Goal: Complete application form: Complete application form

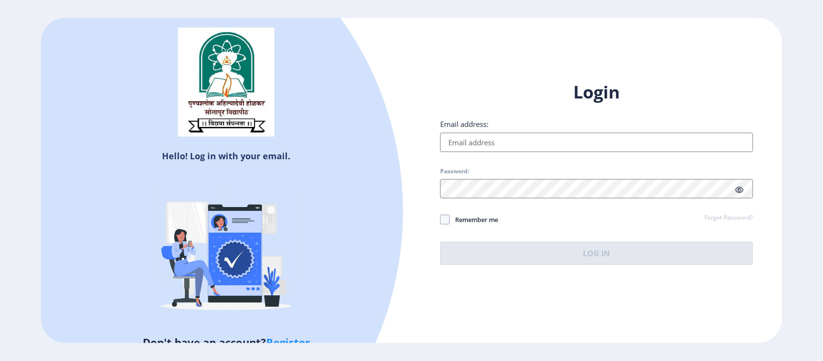
click at [739, 102] on h1 "Login" at bounding box center [596, 92] width 313 height 23
click at [464, 143] on input "Email address:" at bounding box center [596, 142] width 313 height 19
type input "[EMAIL_ADDRESS][DOMAIN_NAME]"
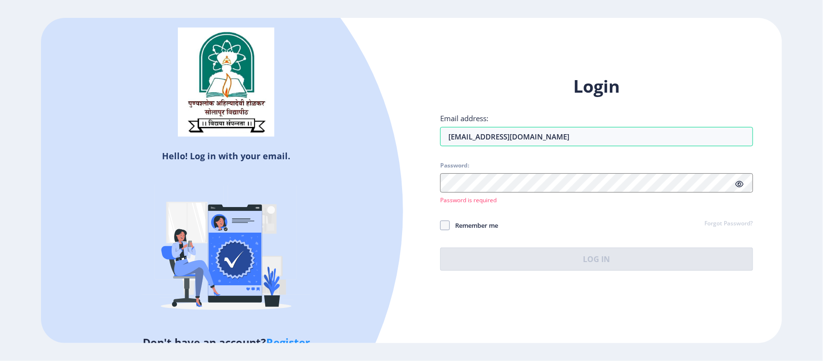
click at [658, 298] on div "Hello! Log in with your email. Don't have an account? Register Login Email addr…" at bounding box center [411, 180] width 741 height 325
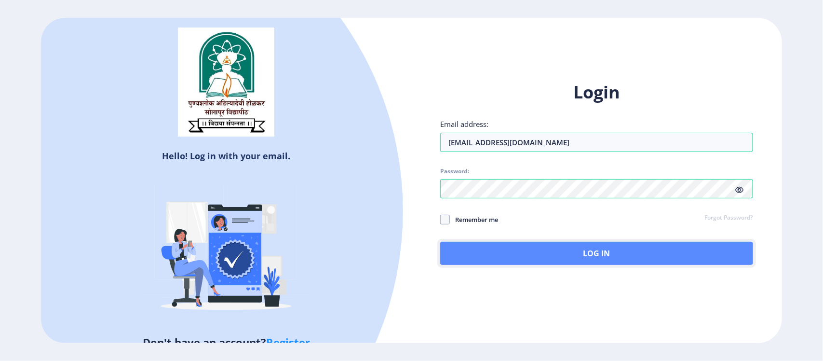
click at [589, 251] on button "Log In" at bounding box center [596, 253] width 313 height 23
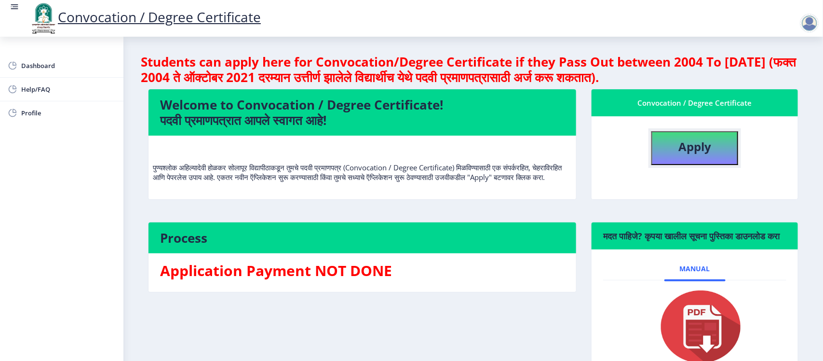
click at [697, 148] on b "Apply" at bounding box center [695, 146] width 33 height 16
select select
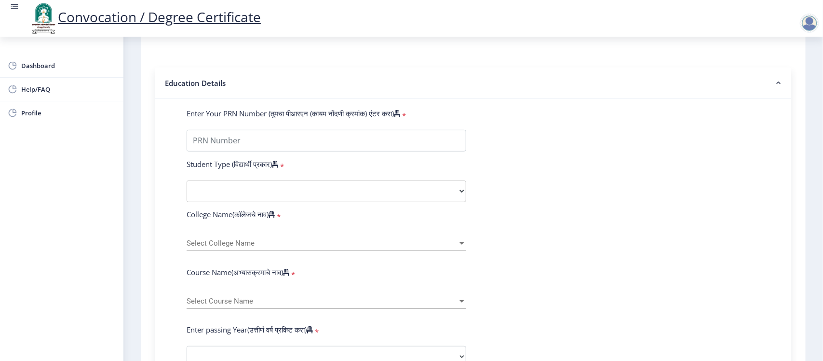
scroll to position [181, 0]
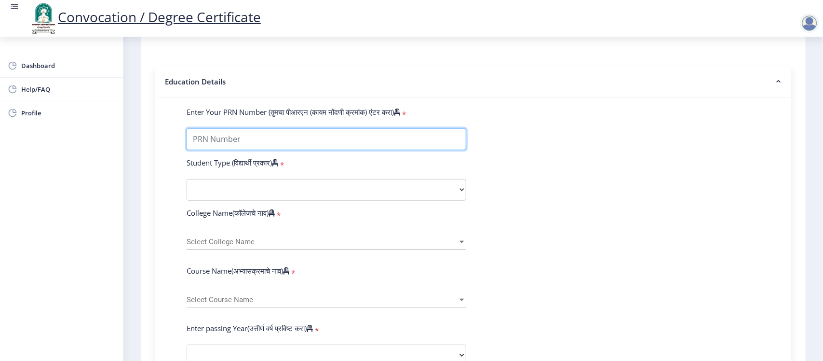
click at [245, 149] on input "Enter Your PRN Number (तुमचा पीआरएन (कायम नोंदणी क्रमांक) एंटर करा)" at bounding box center [327, 139] width 280 height 22
type input "2008032500085104"
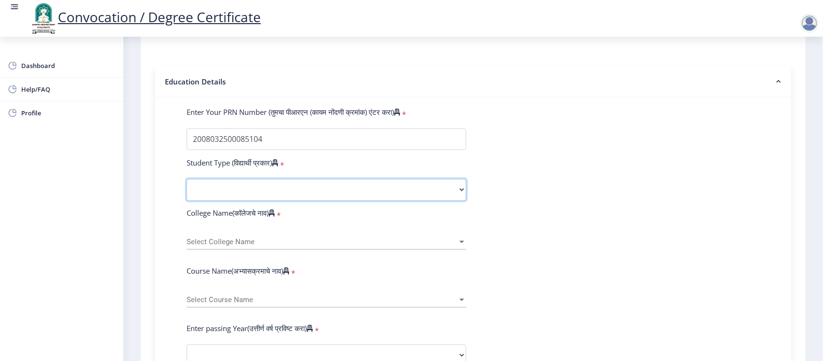
click at [234, 201] on select "Select Student Type Regular External" at bounding box center [327, 190] width 280 height 22
select select "Regular"
click at [187, 188] on select "Select Student Type Regular External" at bounding box center [327, 190] width 280 height 22
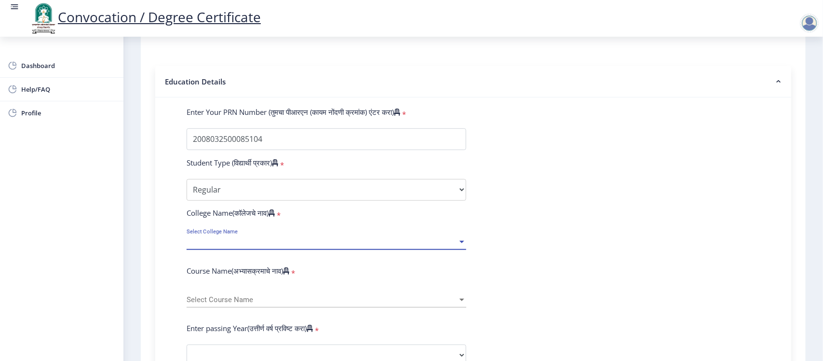
click at [252, 246] on span "Select College Name" at bounding box center [322, 242] width 271 height 8
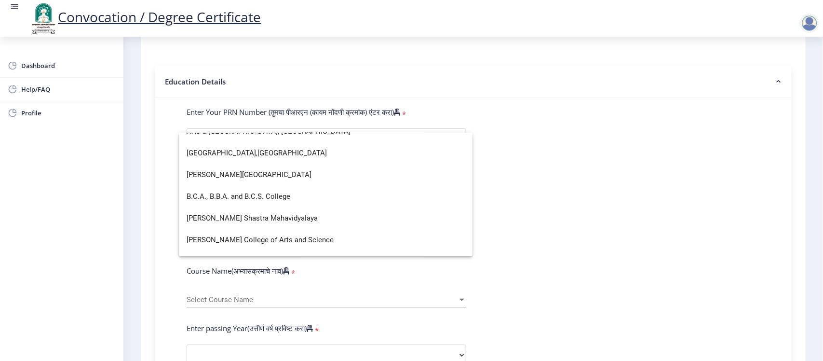
scroll to position [6, 0]
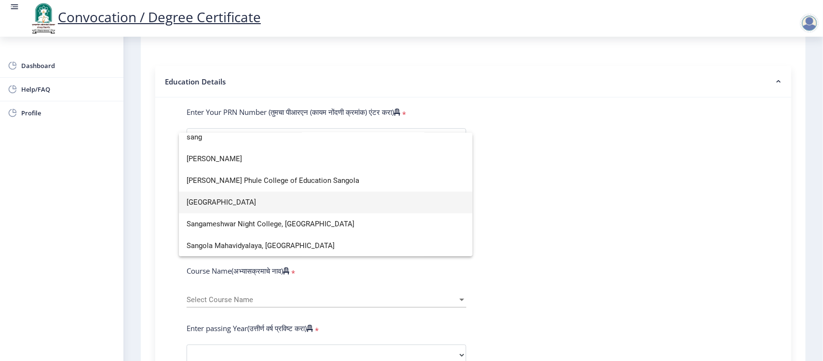
type input "sang"
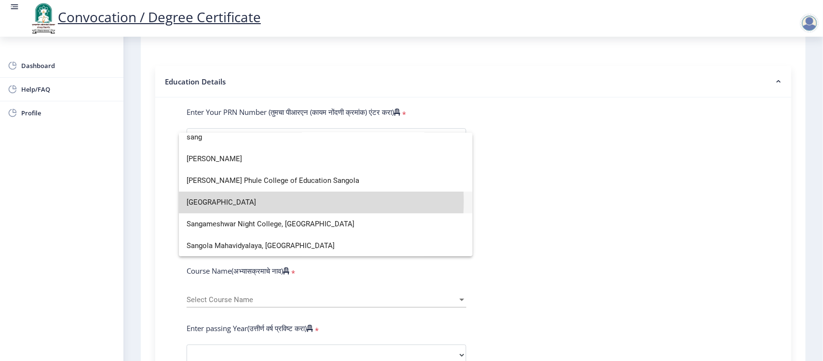
click at [228, 201] on span "[GEOGRAPHIC_DATA]" at bounding box center [326, 202] width 278 height 22
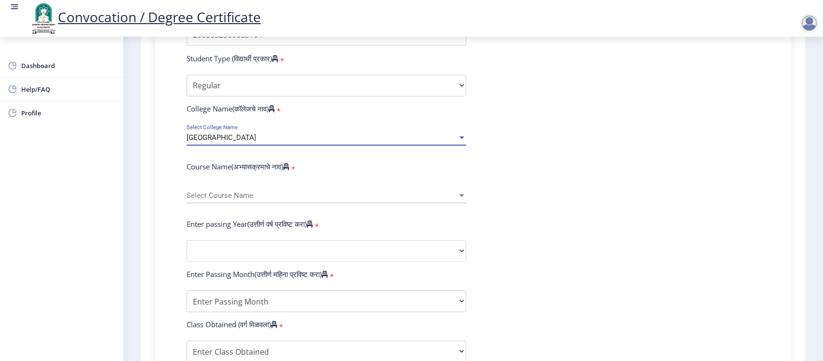
scroll to position [301, 0]
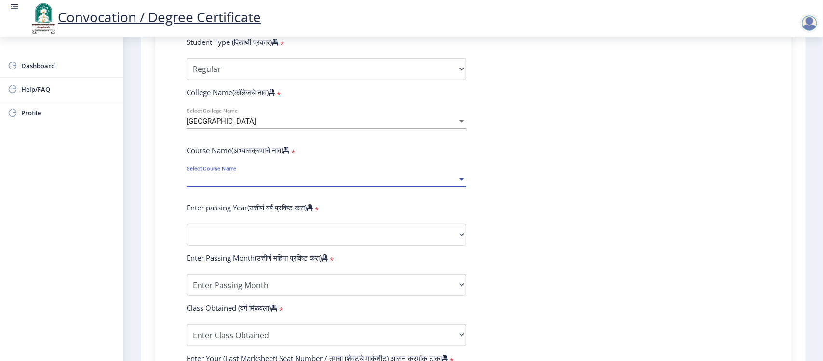
click at [237, 183] on span "Select Course Name" at bounding box center [322, 179] width 271 height 8
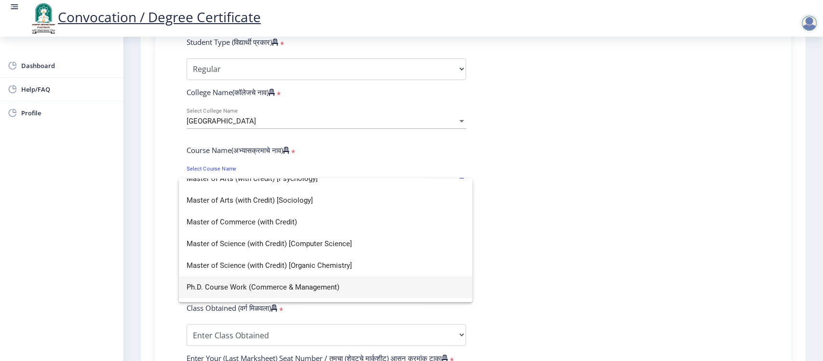
scroll to position [445, 0]
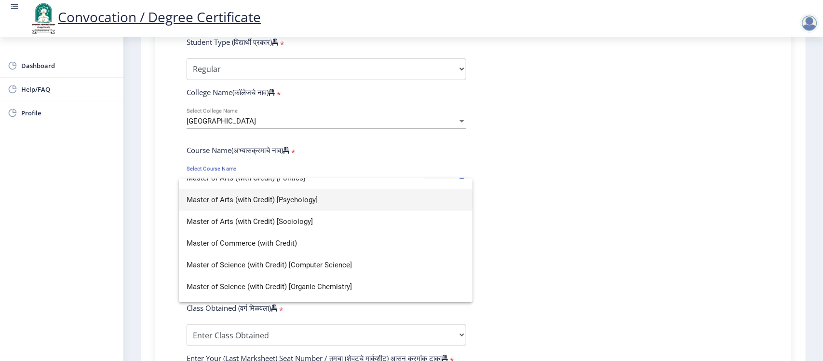
click at [276, 198] on span "Master of Arts (with Credit) [Psychology]" at bounding box center [326, 200] width 278 height 22
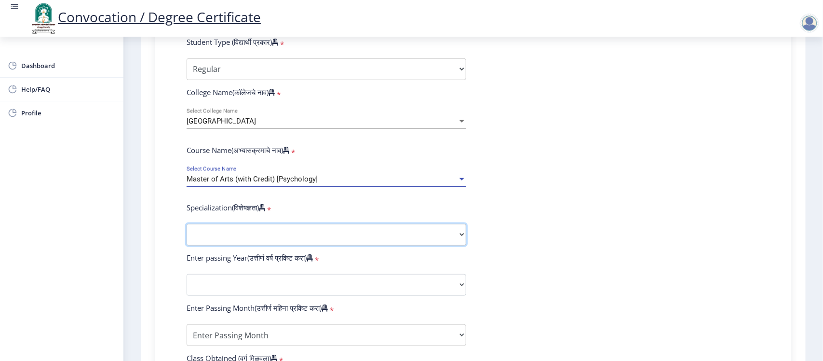
click at [237, 246] on select "Specialization English Hindi Marathi Urdu Ancient Indian History Culture & Arch…" at bounding box center [327, 235] width 280 height 22
select select "Clinical Psychology"
click at [187, 234] on select "Specialization English Hindi Marathi Urdu Ancient Indian History Culture & Arch…" at bounding box center [327, 235] width 280 height 22
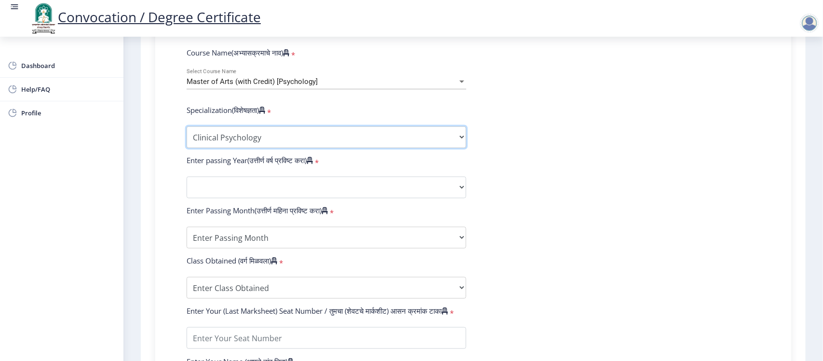
scroll to position [422, 0]
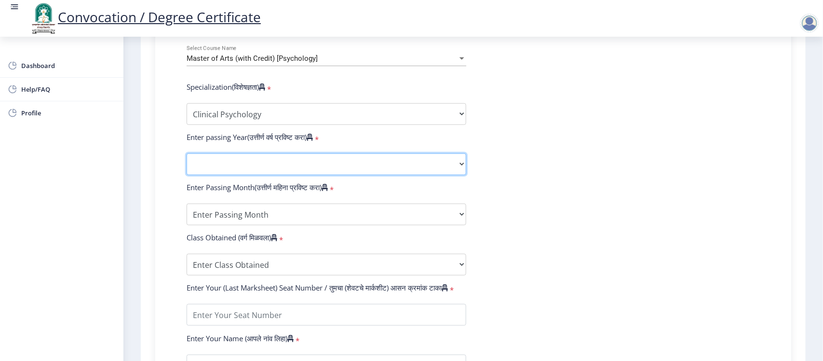
click at [230, 175] on select "2025 2024 2023 2022 2021 2020 2019 2018 2017 2016 2015 2014 2013 2012 2011 2010…" at bounding box center [327, 164] width 280 height 22
select select "2010"
click at [187, 164] on select "2025 2024 2023 2022 2021 2020 2019 2018 2017 2016 2015 2014 2013 2012 2011 2010…" at bounding box center [327, 164] width 280 height 22
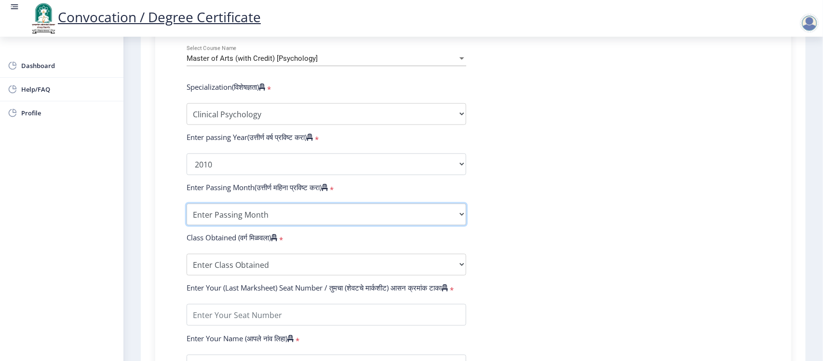
click at [215, 225] on select "Enter Passing Month March April May October November December" at bounding box center [327, 215] width 280 height 22
select select "March"
click at [187, 214] on select "Enter Passing Month March April May October November December" at bounding box center [327, 215] width 280 height 22
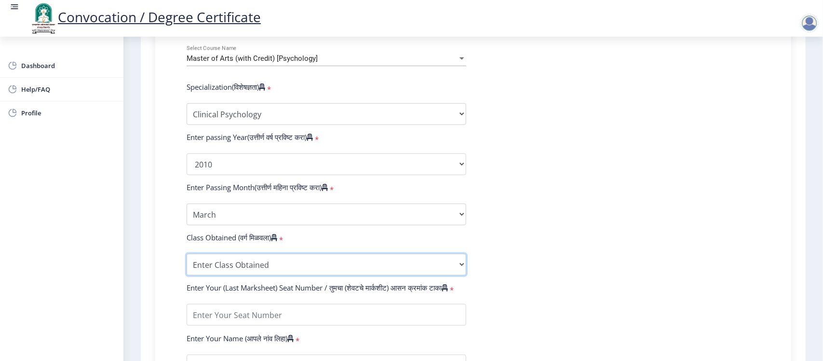
click at [244, 273] on select "Enter Class Obtained FIRST CLASS WITH DISTINCTION FIRST CLASS HIGHER SECOND CLA…" at bounding box center [327, 265] width 280 height 22
select select "FIRST CLASS WITH DISTINCTION"
click at [187, 264] on select "Enter Class Obtained FIRST CLASS WITH DISTINCTION FIRST CLASS HIGHER SECOND CLA…" at bounding box center [327, 265] width 280 height 22
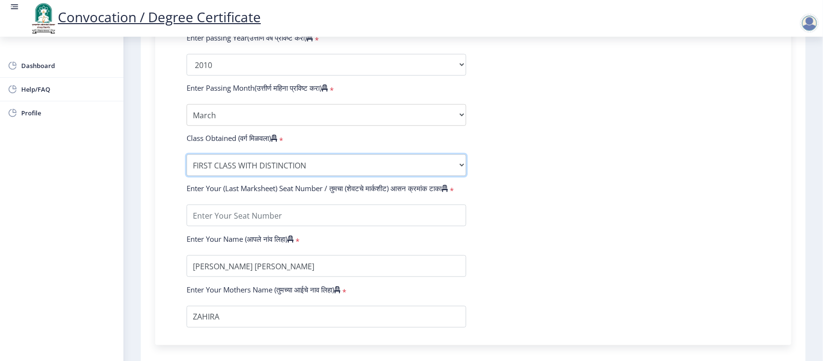
scroll to position [543, 0]
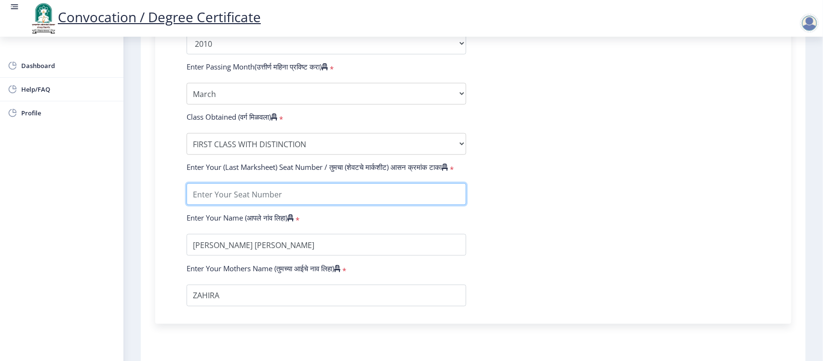
click at [263, 204] on input "textarea" at bounding box center [327, 194] width 280 height 22
type input "18026"
click at [664, 236] on form "Enter Your PRN Number (तुमचा पीआरएन (कायम नोंदणी क्रमांक) एंटर करा) * Student T…" at bounding box center [473, 25] width 588 height 561
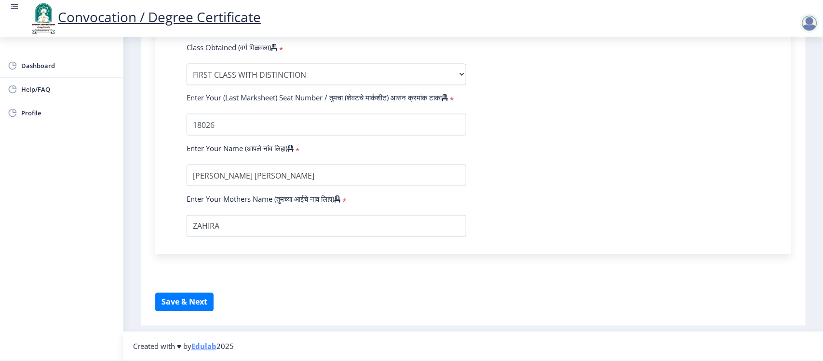
scroll to position [622, 0]
click at [186, 300] on button "Save & Next" at bounding box center [184, 302] width 58 height 18
select select
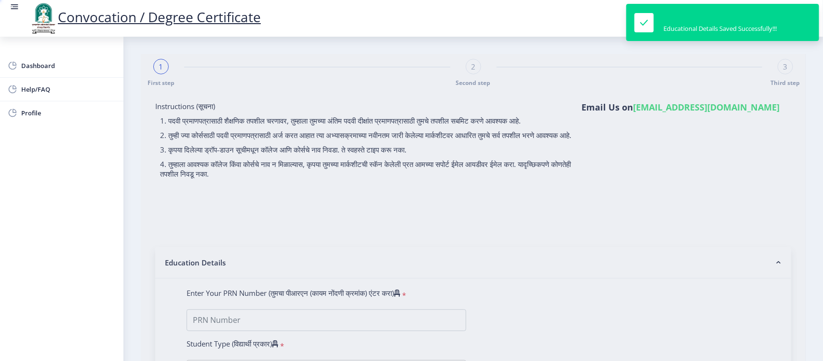
type input "2008032500085104"
select select "Regular"
select select "2010"
select select "March"
select select "FIRST CLASS WITH DISTINCTION"
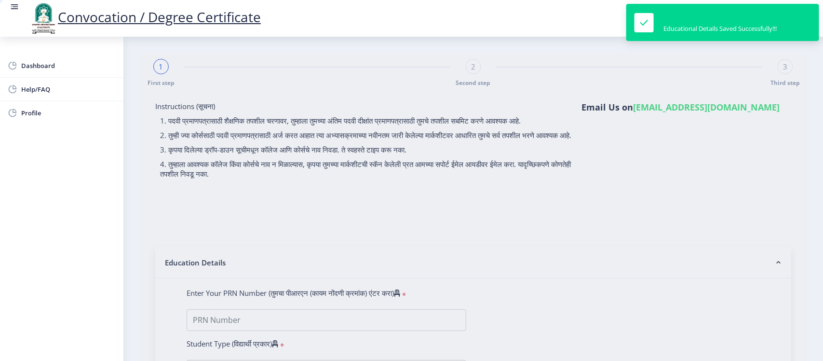
type input "18026"
select select "Clinical Psychology"
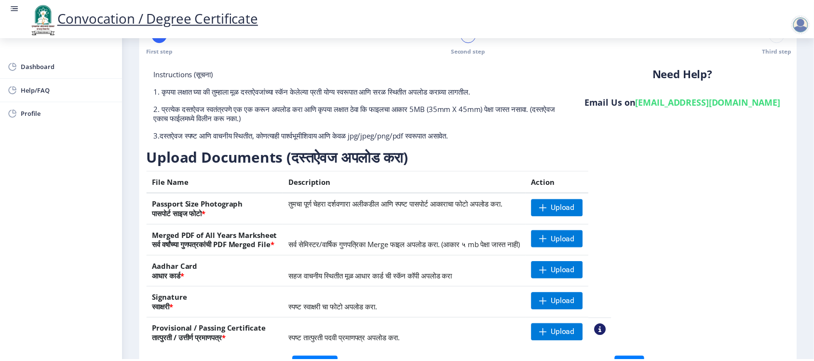
scroll to position [60, 0]
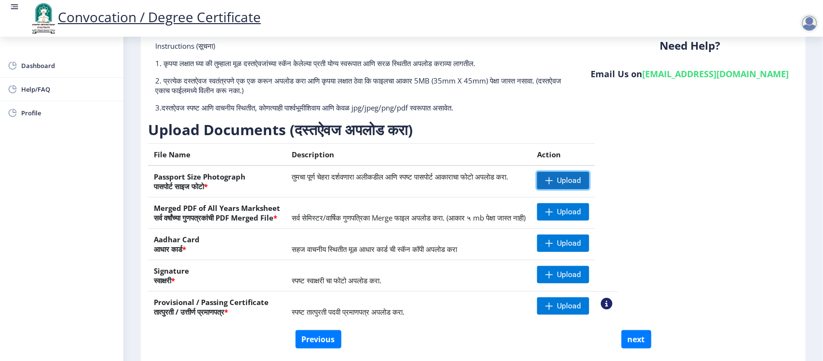
click at [581, 179] on span "Upload" at bounding box center [569, 181] width 24 height 10
click at [565, 181] on nb-action at bounding box center [551, 180] width 28 height 17
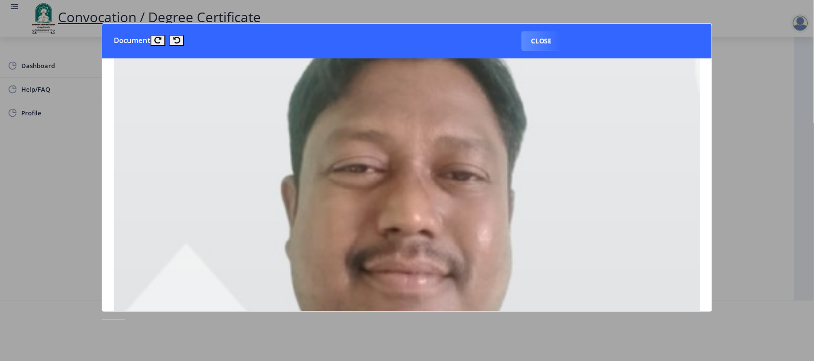
scroll to position [40, 0]
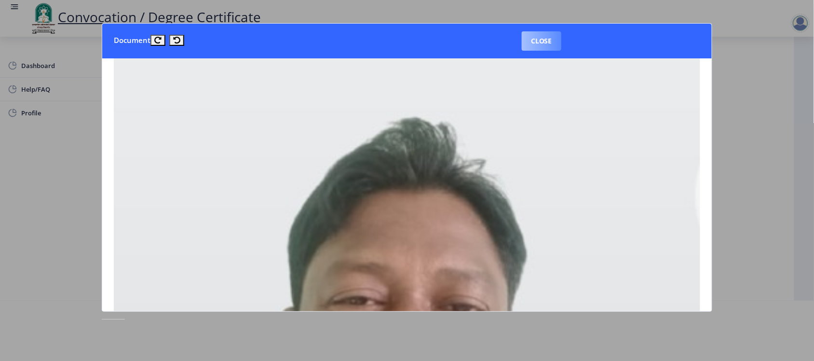
click at [534, 44] on button "Close" at bounding box center [542, 40] width 40 height 19
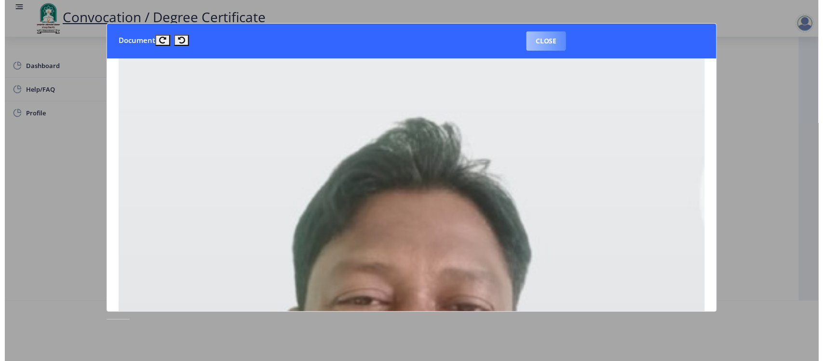
scroll to position [3, 0]
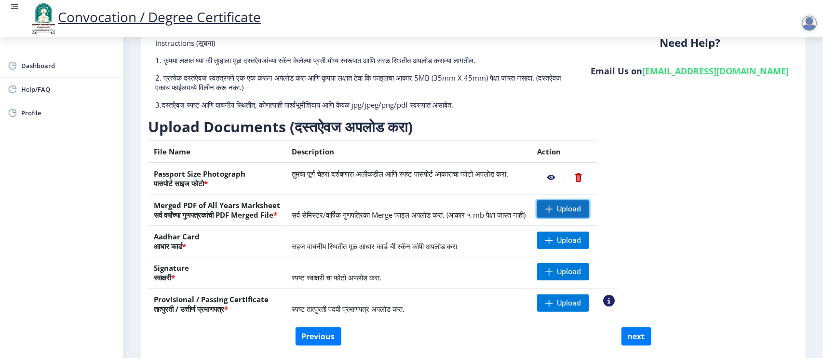
click at [581, 208] on span "Upload" at bounding box center [569, 209] width 24 height 10
click at [553, 206] on span at bounding box center [550, 209] width 8 height 8
click at [565, 207] on nb-action at bounding box center [551, 208] width 28 height 17
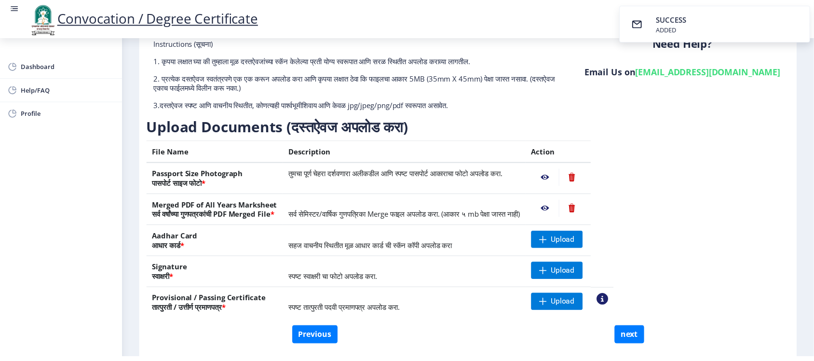
scroll to position [0, 0]
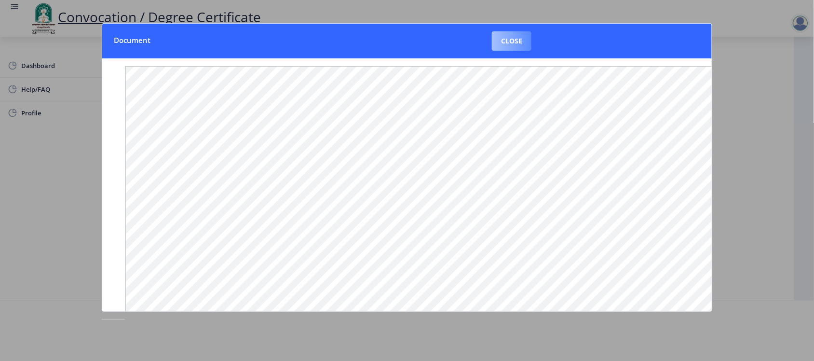
click at [509, 40] on button "Close" at bounding box center [512, 40] width 40 height 19
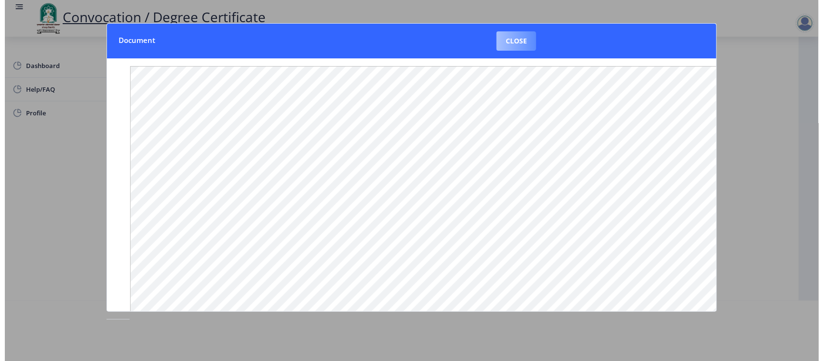
scroll to position [3, 0]
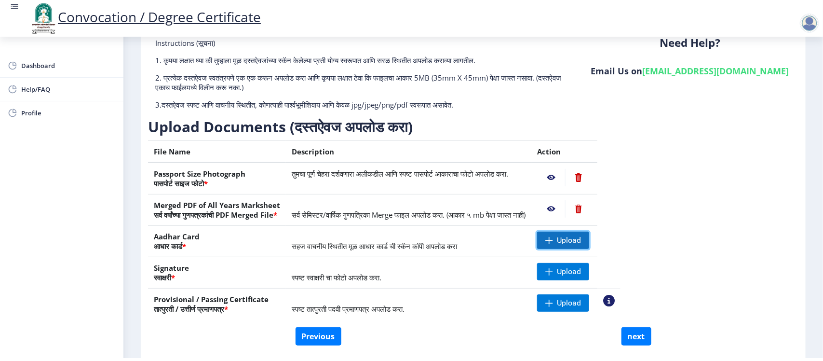
click at [581, 237] on span "Upload" at bounding box center [569, 240] width 24 height 10
click at [565, 240] on nb-action at bounding box center [551, 240] width 28 height 17
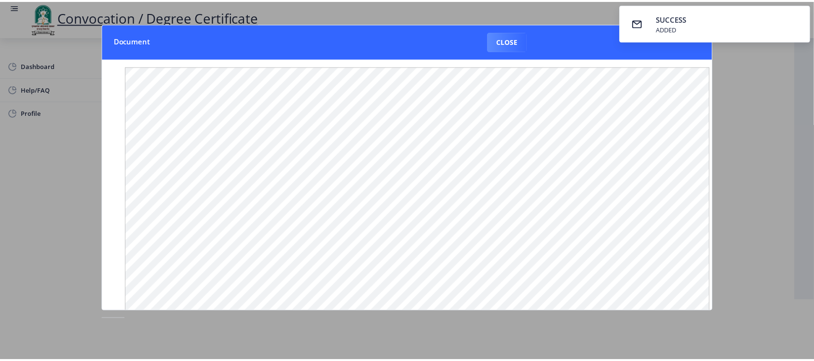
scroll to position [0, 0]
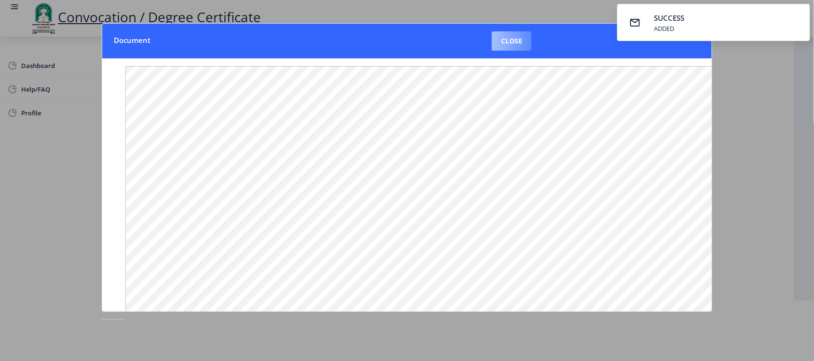
click at [502, 39] on button "Close" at bounding box center [512, 40] width 40 height 19
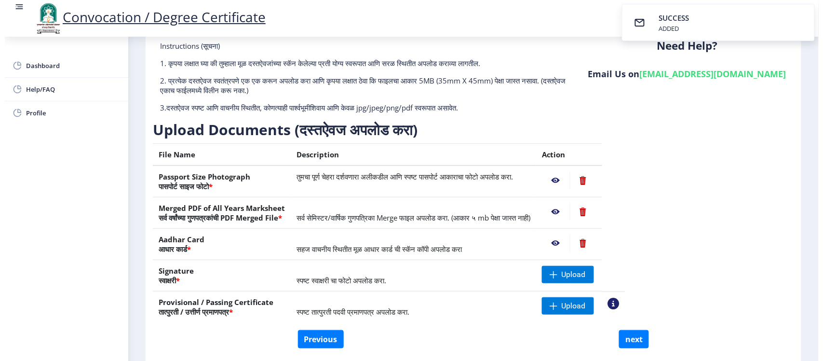
scroll to position [3, 0]
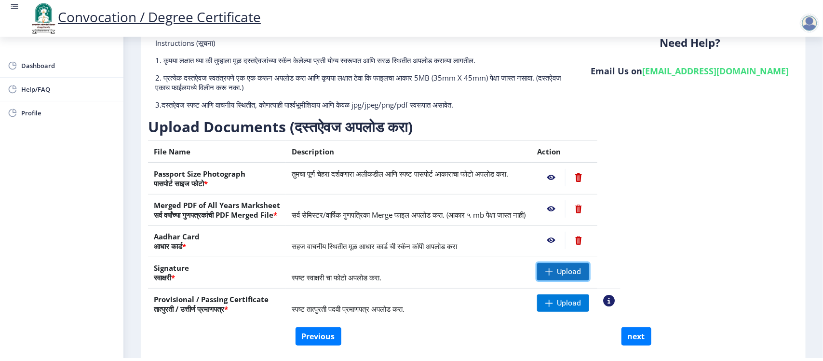
click at [581, 270] on span "Upload" at bounding box center [569, 272] width 24 height 10
click at [565, 271] on nb-action at bounding box center [551, 271] width 28 height 17
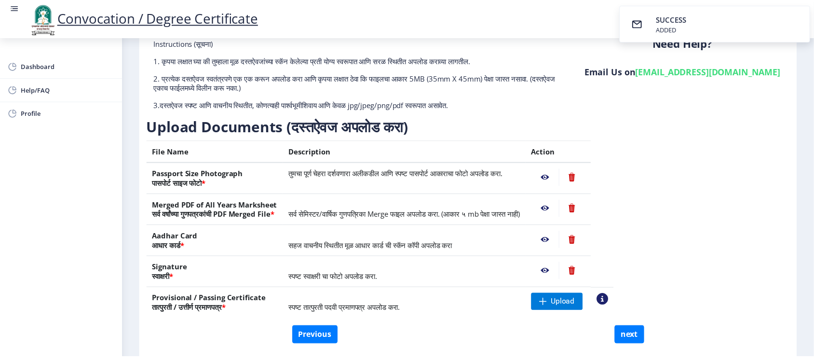
scroll to position [0, 0]
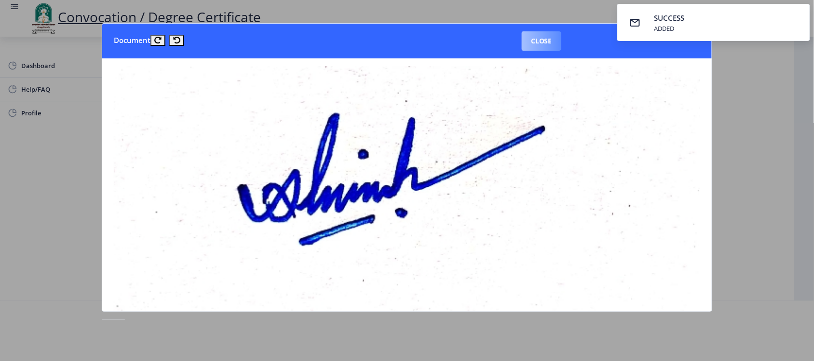
click at [531, 39] on button "Close" at bounding box center [542, 40] width 40 height 19
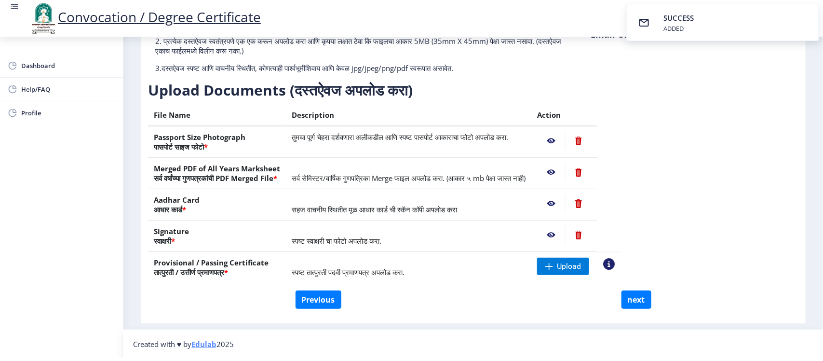
scroll to position [97, 0]
click at [553, 263] on span at bounding box center [550, 266] width 8 height 8
click at [565, 268] on nb-action at bounding box center [551, 265] width 28 height 17
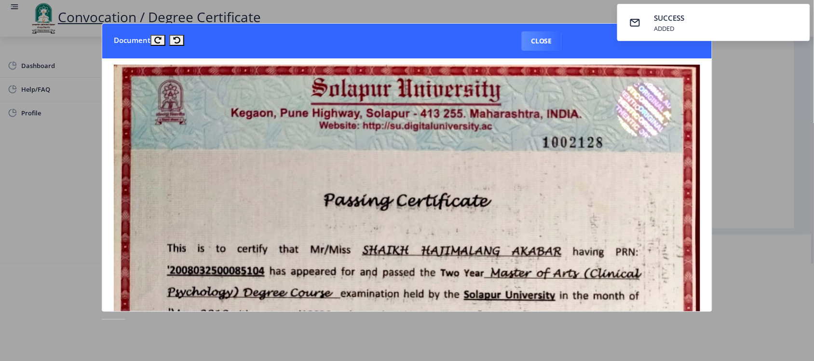
scroll to position [0, 0]
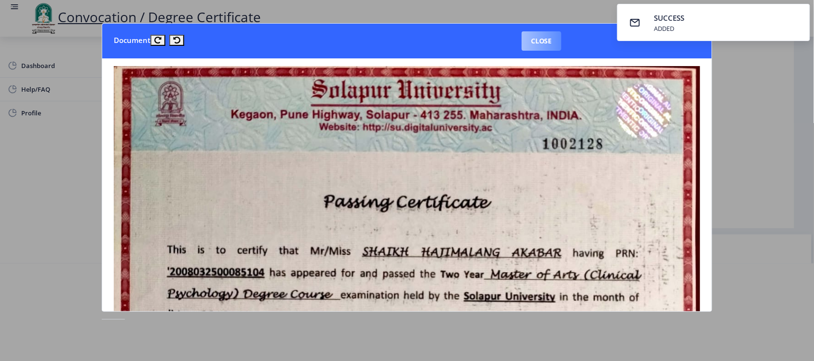
click at [543, 39] on button "Close" at bounding box center [542, 40] width 40 height 19
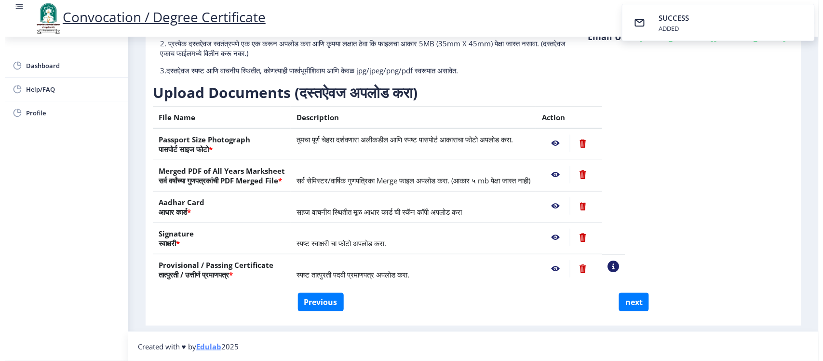
scroll to position [3, 0]
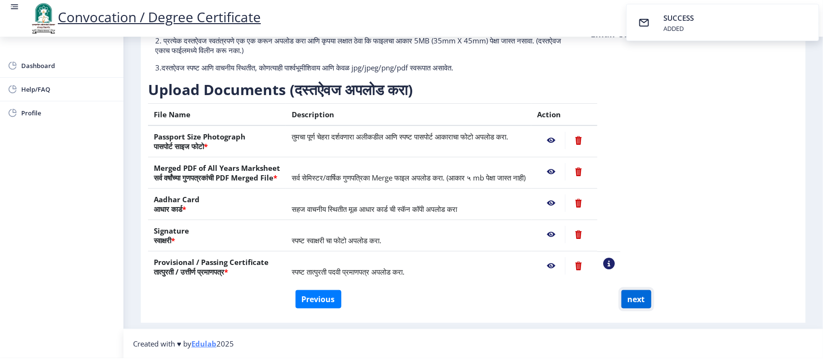
click at [632, 297] on button "next" at bounding box center [637, 299] width 30 height 18
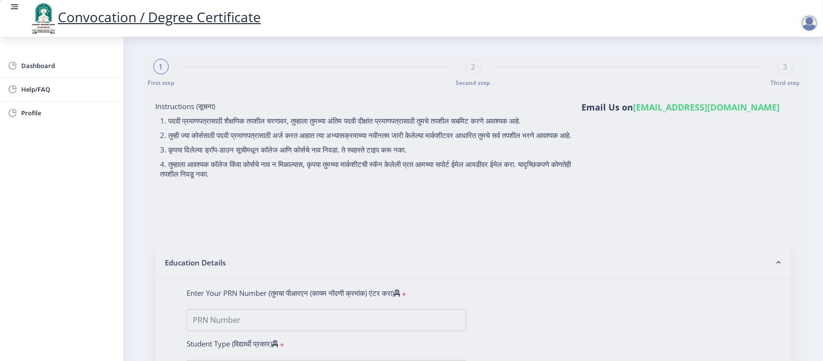
select select
type input "[PERSON_NAME] [PERSON_NAME]"
type input "ZAHIRA"
type input "2008032500085104"
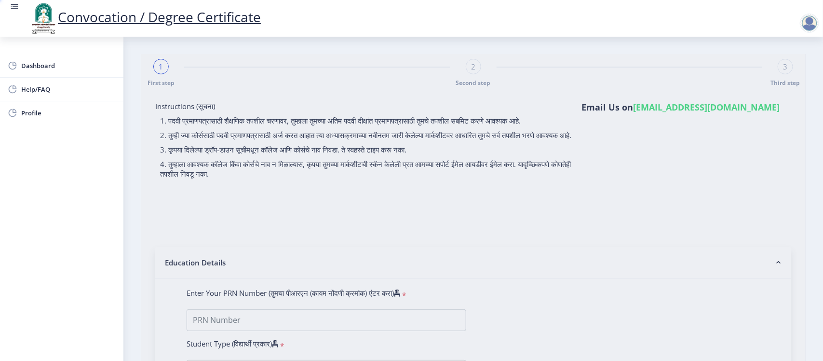
select select "Regular"
select select "2010"
select select "March"
select select "FIRST CLASS WITH DISTINCTION"
type input "18026"
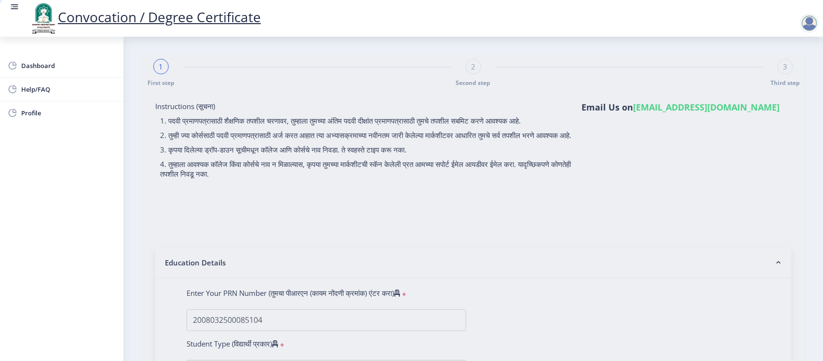
select select "Clinical Psychology"
select select
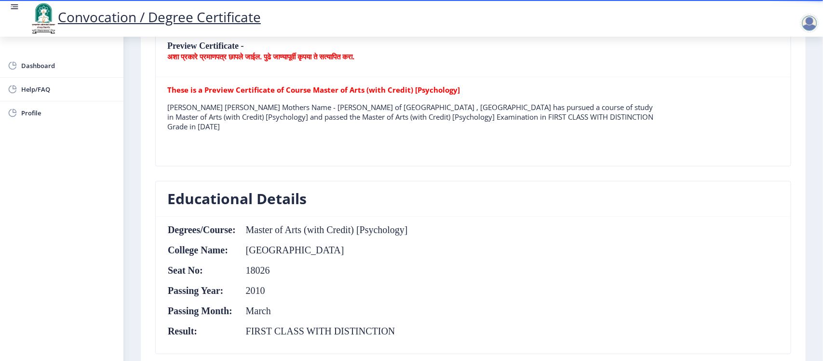
scroll to position [301, 0]
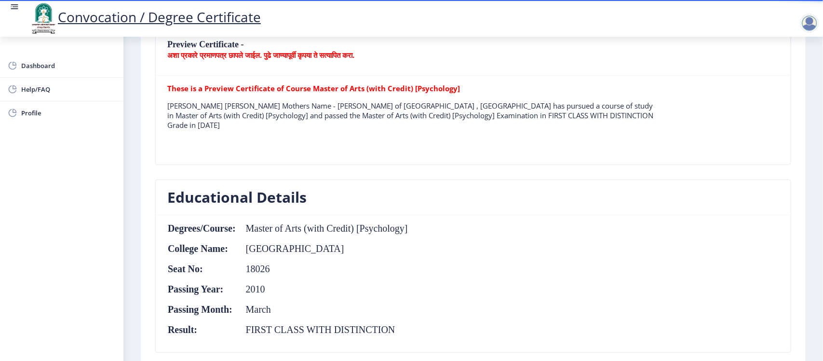
click at [334, 113] on p "[PERSON_NAME] [PERSON_NAME] Mothers Name - [PERSON_NAME] of [GEOGRAPHIC_DATA] ,…" at bounding box center [412, 115] width 490 height 29
click at [334, 121] on p "[PERSON_NAME] [PERSON_NAME] Mothers Name - [PERSON_NAME] of [GEOGRAPHIC_DATA] ,…" at bounding box center [412, 115] width 490 height 29
click at [334, 119] on p "[PERSON_NAME] [PERSON_NAME] Mothers Name - [PERSON_NAME] of [GEOGRAPHIC_DATA] ,…" at bounding box center [412, 115] width 490 height 29
click at [483, 192] on nb-card-header "Educational Details" at bounding box center [473, 197] width 635 height 35
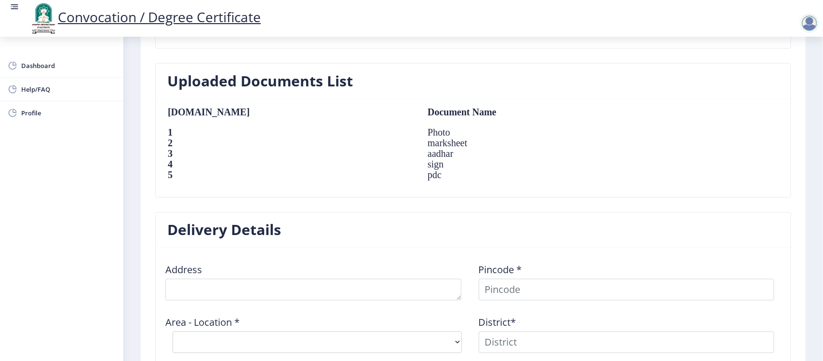
scroll to position [786, 0]
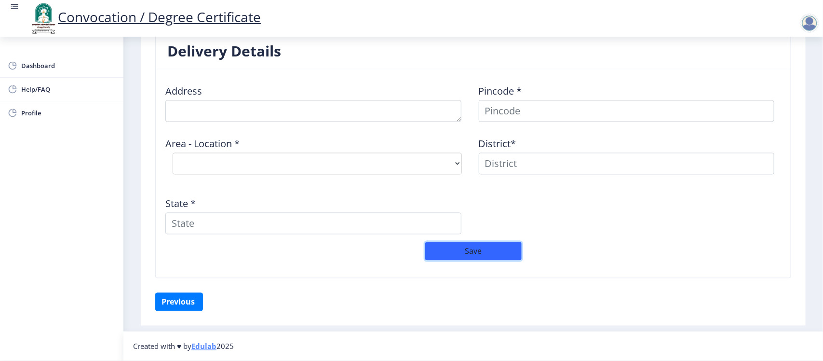
click at [464, 251] on button "Save" at bounding box center [473, 251] width 96 height 18
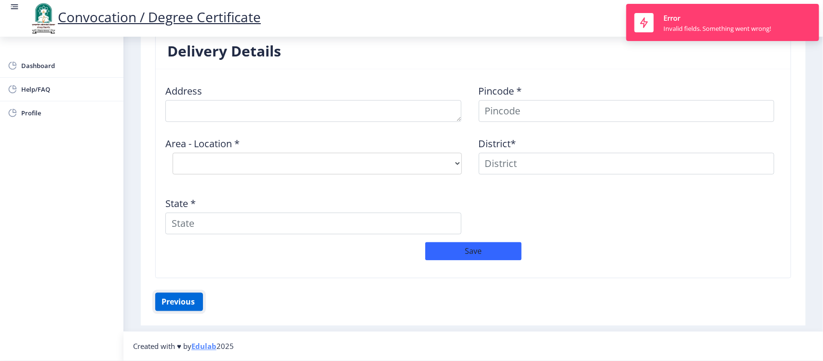
click at [179, 303] on button "Previous ‍" at bounding box center [179, 302] width 48 height 18
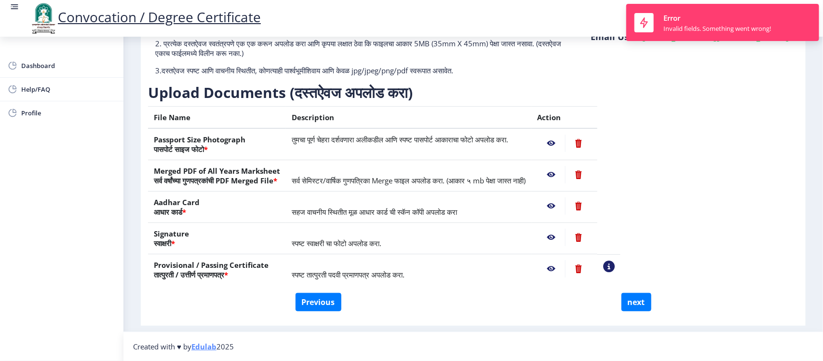
scroll to position [97, 0]
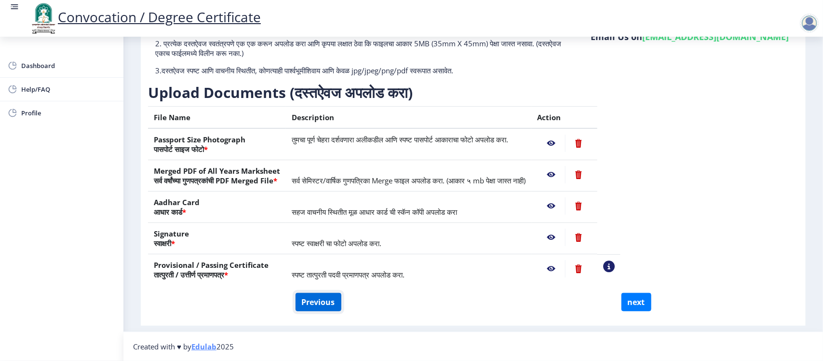
click at [317, 300] on button "Previous" at bounding box center [319, 302] width 46 height 18
select select "Regular"
select select "Clinical Psychology"
select select "2010"
select select "March"
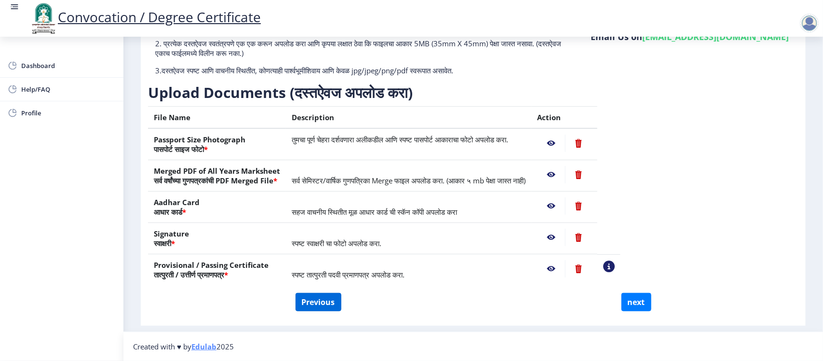
select select "FIRST CLASS WITH DISTINCTION"
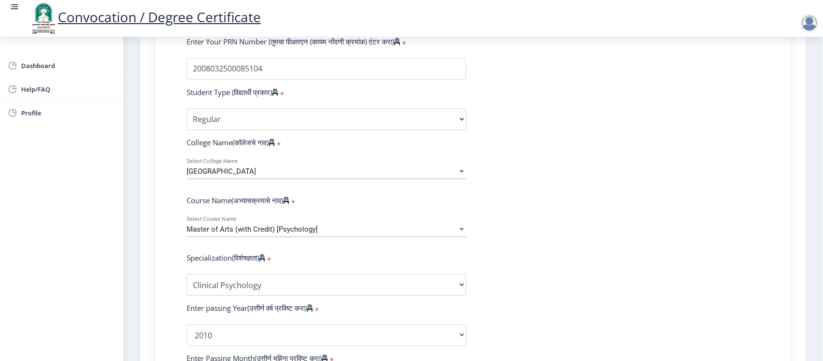
scroll to position [301, 0]
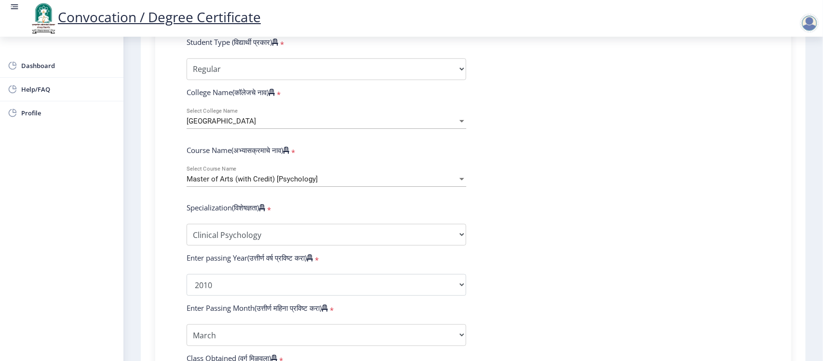
click at [326, 183] on div "Master of Arts (with Credit) [Psychology]" at bounding box center [322, 179] width 271 height 8
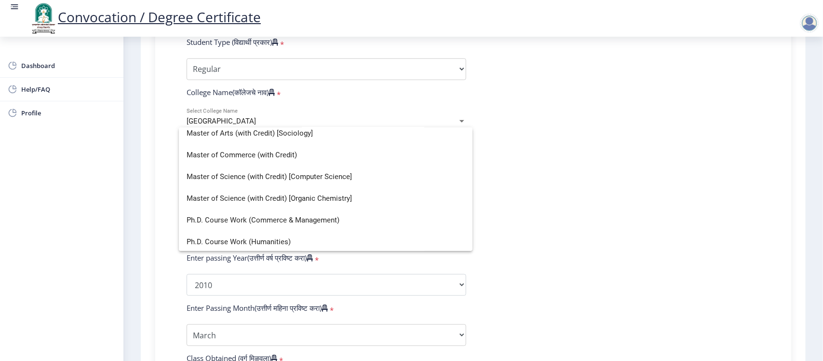
scroll to position [422, 0]
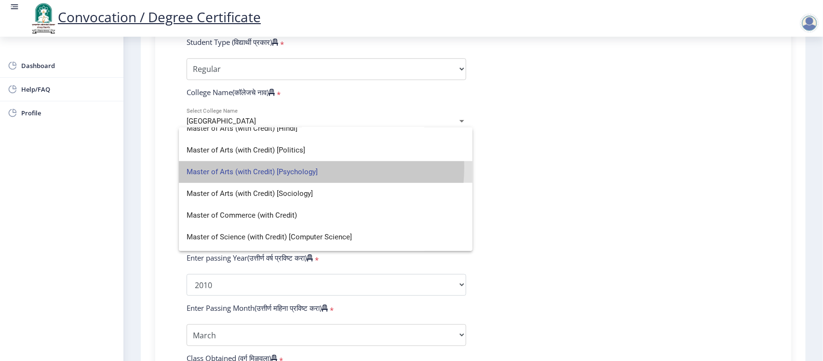
click at [286, 167] on span "Master of Arts (with Credit) [Psychology]" at bounding box center [326, 172] width 278 height 22
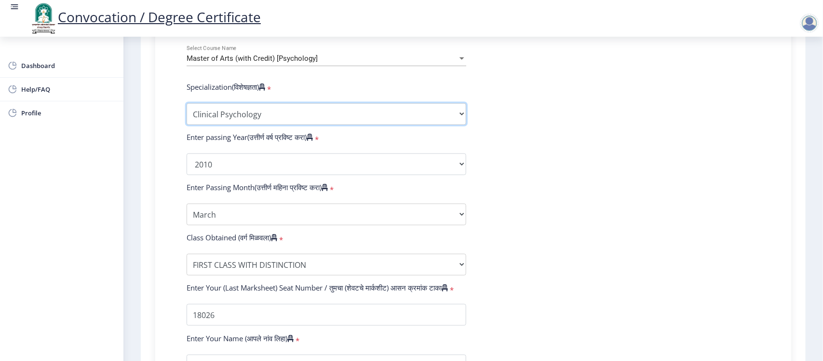
click at [282, 124] on select "Specialization English Hindi Marathi Urdu Ancient Indian History Culture & Arch…" at bounding box center [327, 114] width 280 height 22
click at [187, 113] on select "Specialization English Hindi Marathi Urdu Ancient Indian History Culture & Arch…" at bounding box center [327, 114] width 280 height 22
click at [618, 152] on form "Enter Your PRN Number (तुमचा पीआरएन (कायम नोंदणी क्रमांक) एंटर करा) * Student T…" at bounding box center [473, 146] width 588 height 561
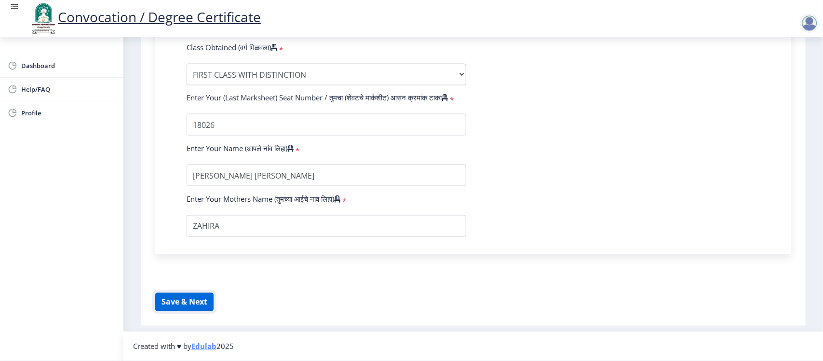
click at [177, 301] on button "Save & Next" at bounding box center [184, 302] width 58 height 18
select select
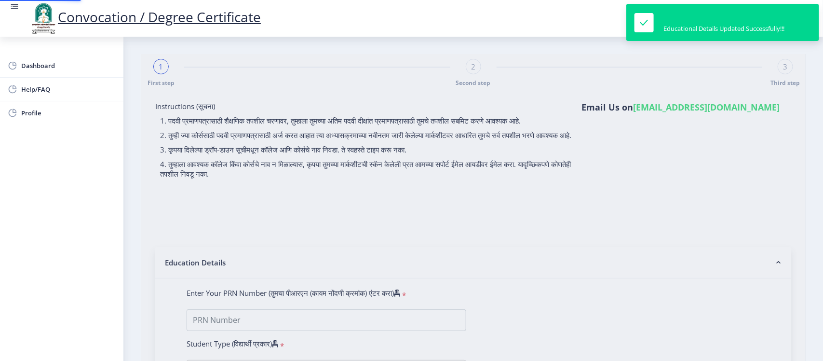
type input "2008032500085104"
select select "Regular"
select select "2010"
select select "March"
select select "FIRST CLASS WITH DISTINCTION"
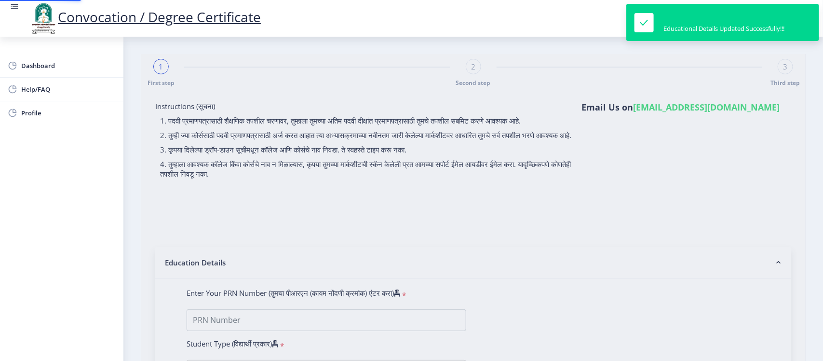
type input "18026"
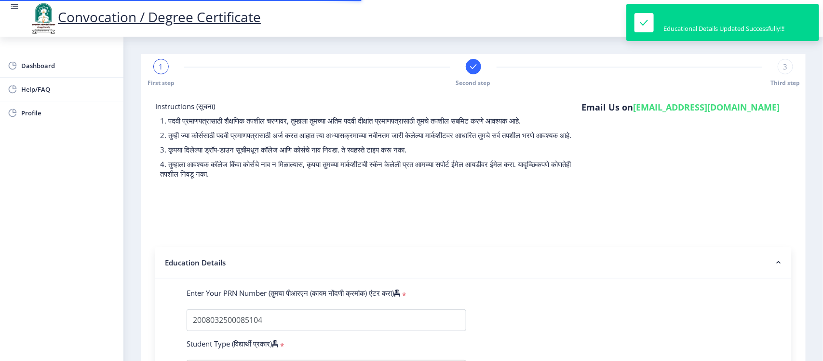
select select
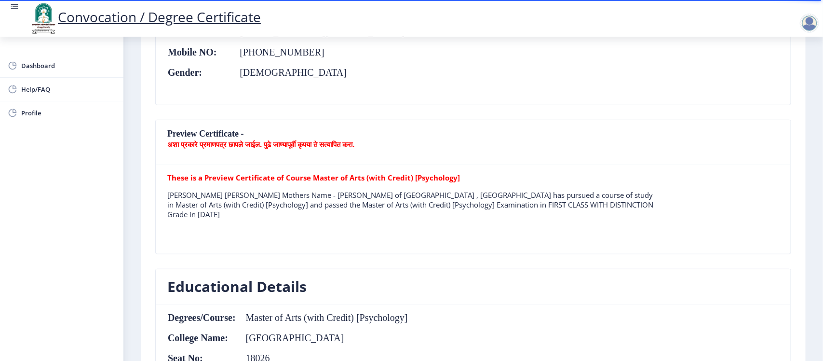
scroll to position [241, 0]
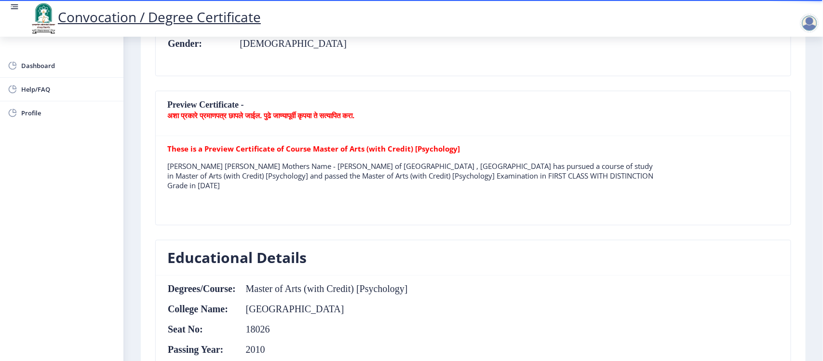
click at [283, 170] on p "[PERSON_NAME] [PERSON_NAME] Mothers Name - [PERSON_NAME] of [GEOGRAPHIC_DATA] ,…" at bounding box center [412, 175] width 490 height 29
click at [249, 174] on p "[PERSON_NAME] [PERSON_NAME] Mothers Name - [PERSON_NAME] of [GEOGRAPHIC_DATA] ,…" at bounding box center [412, 175] width 490 height 29
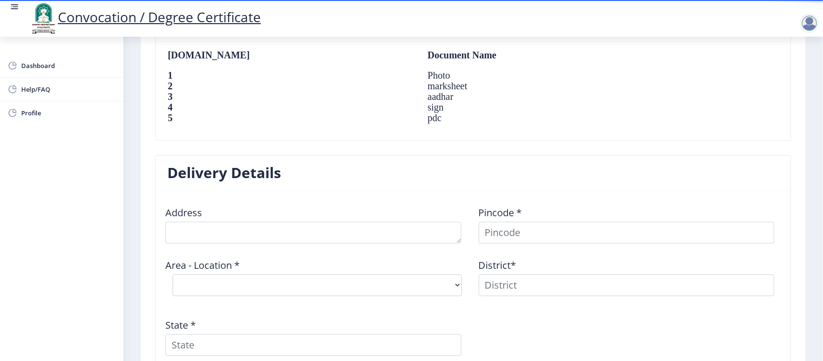
scroll to position [726, 0]
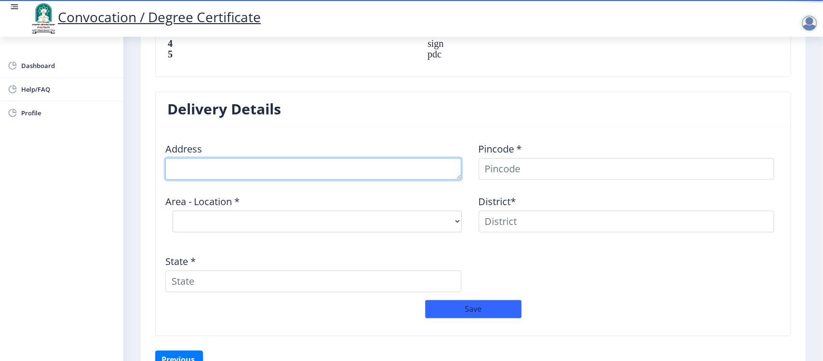
click at [229, 172] on textarea at bounding box center [313, 169] width 296 height 22
click at [175, 170] on textarea at bounding box center [313, 169] width 296 height 22
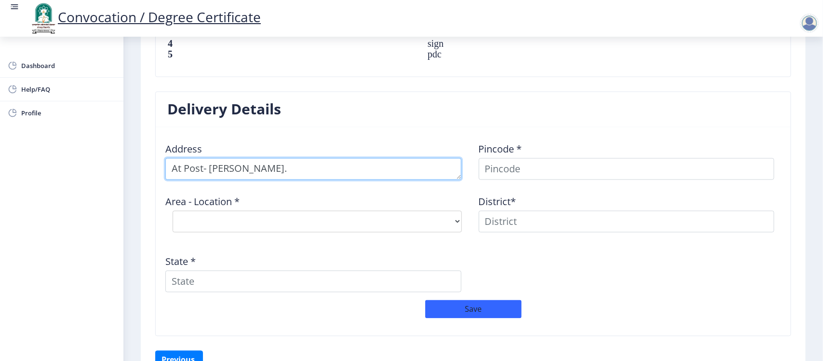
click at [284, 171] on textarea at bounding box center [313, 169] width 296 height 22
type textarea "At Post- [PERSON_NAME]. [GEOGRAPHIC_DATA], [GEOGRAPHIC_DATA]. [GEOGRAPHIC_DATA]…"
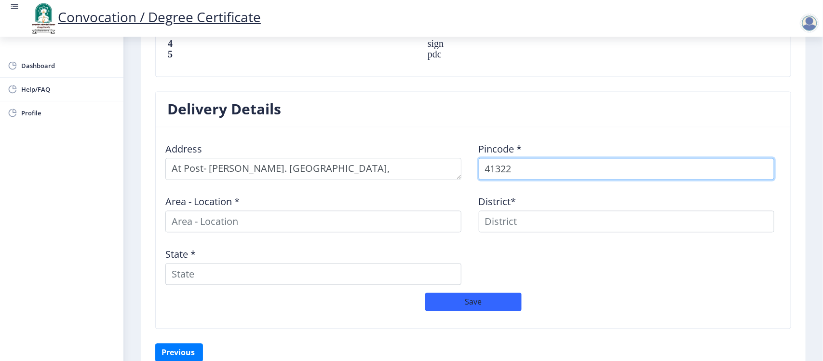
type input "413221"
select select
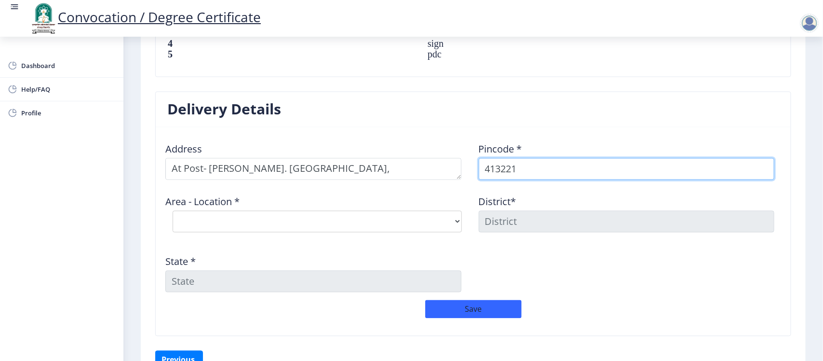
type input "413221"
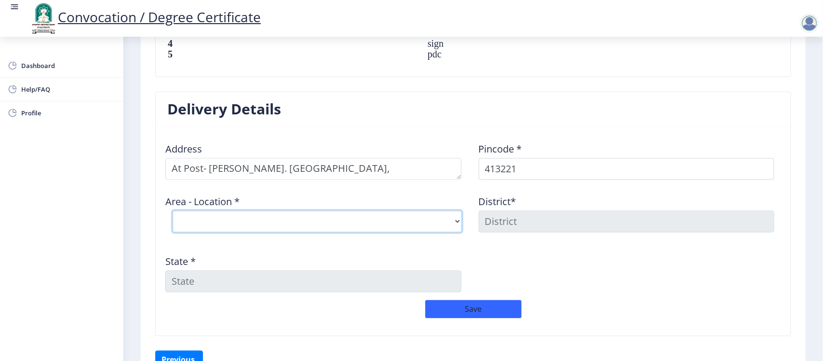
click at [215, 220] on select "Select Area Location [GEOGRAPHIC_DATA] B.O Auj B.O Bhandar Kavathe B.O Gunjegao…" at bounding box center [317, 222] width 289 height 22
select select "11: Object"
click at [173, 212] on select "Select Area Location [GEOGRAPHIC_DATA] B.O Auj B.O Bhandar Kavathe B.O Gunjegao…" at bounding box center [317, 222] width 289 height 22
type input "SOLAPUR"
type input "[GEOGRAPHIC_DATA]"
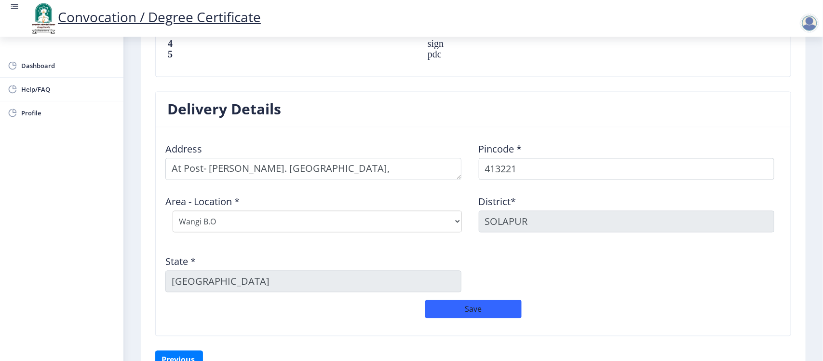
click at [227, 252] on div "State * [GEOGRAPHIC_DATA]" at bounding box center [317, 269] width 314 height 45
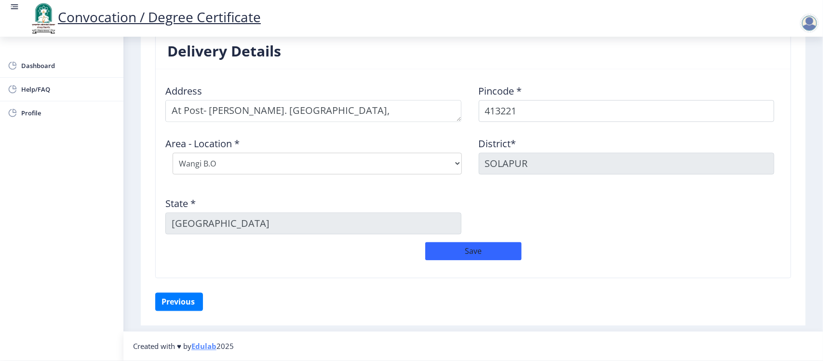
scroll to position [786, 0]
click at [471, 252] on button "Save" at bounding box center [473, 251] width 96 height 18
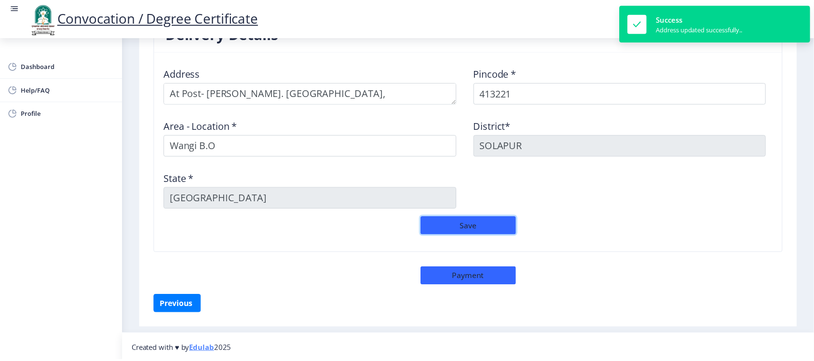
scroll to position [806, 0]
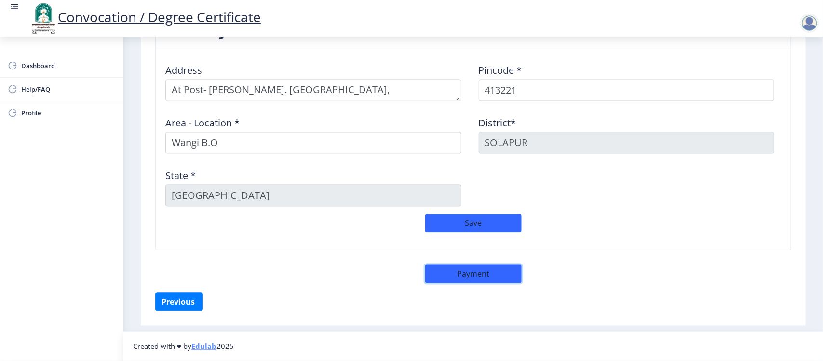
click at [476, 274] on button "Payment" at bounding box center [473, 274] width 96 height 18
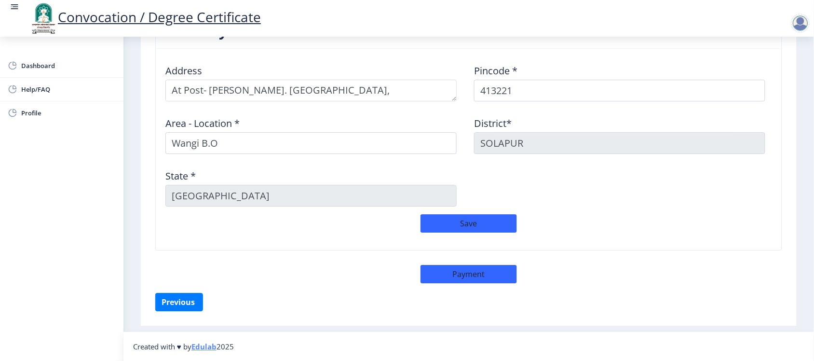
scroll to position [806, 0]
select select "sealed"
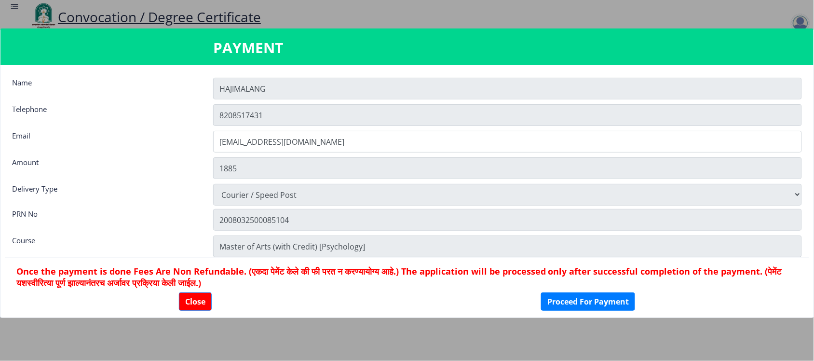
click at [280, 90] on input "HAJIMALANG" at bounding box center [507, 89] width 589 height 22
click at [259, 90] on input "HAJIMALANG" at bounding box center [507, 89] width 589 height 22
click at [245, 89] on input "HAJIMALANG" at bounding box center [507, 89] width 589 height 22
click at [275, 89] on input "HAJIMALANG" at bounding box center [507, 89] width 589 height 22
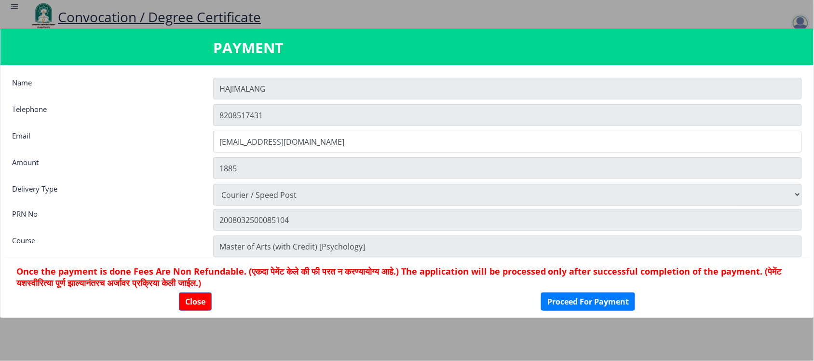
click at [275, 89] on input "HAJIMALANG" at bounding box center [507, 89] width 589 height 22
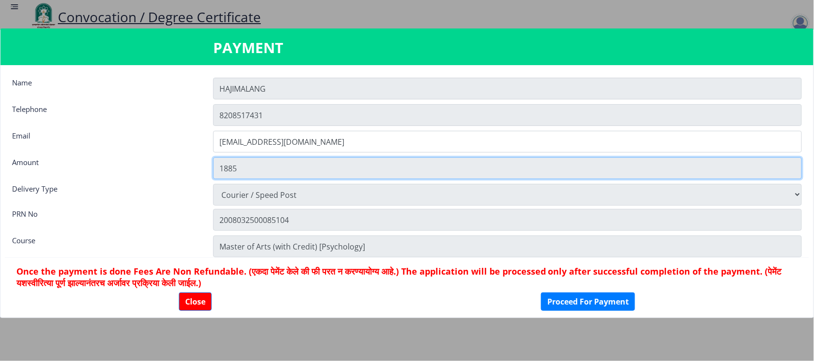
click at [266, 168] on input "1885" at bounding box center [507, 168] width 589 height 22
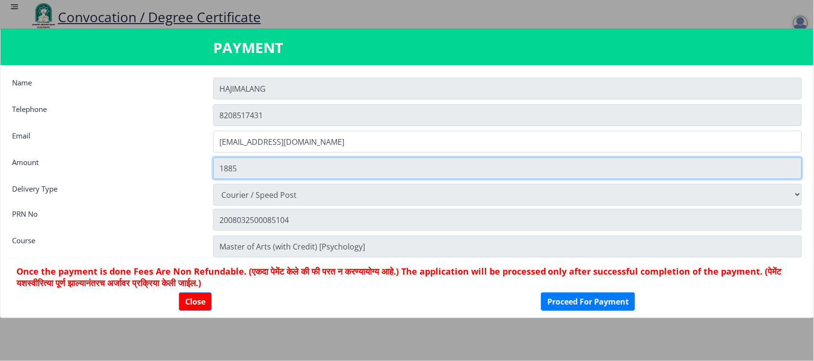
click at [266, 168] on input "1885" at bounding box center [507, 168] width 589 height 22
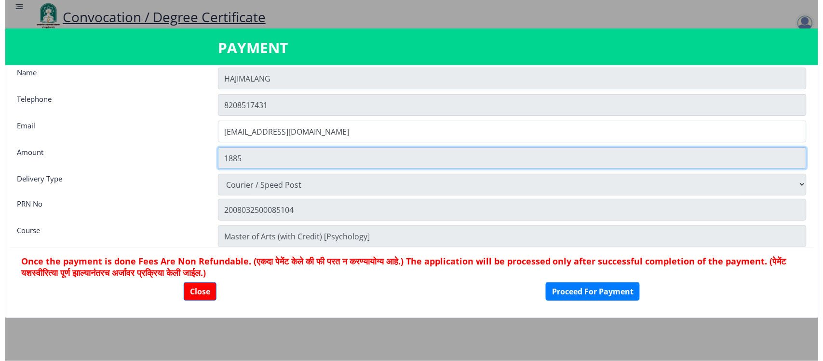
scroll to position [13, 0]
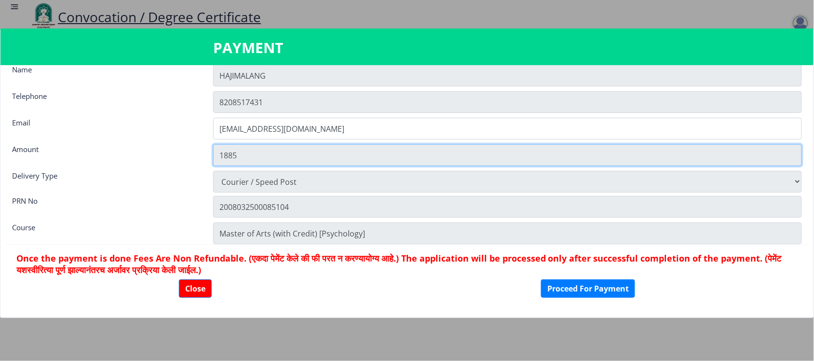
click at [264, 155] on input "1885" at bounding box center [507, 155] width 589 height 22
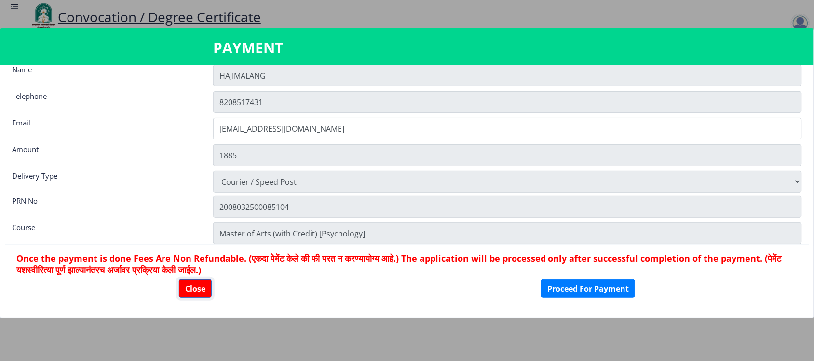
click at [191, 287] on button "Close" at bounding box center [195, 288] width 33 height 18
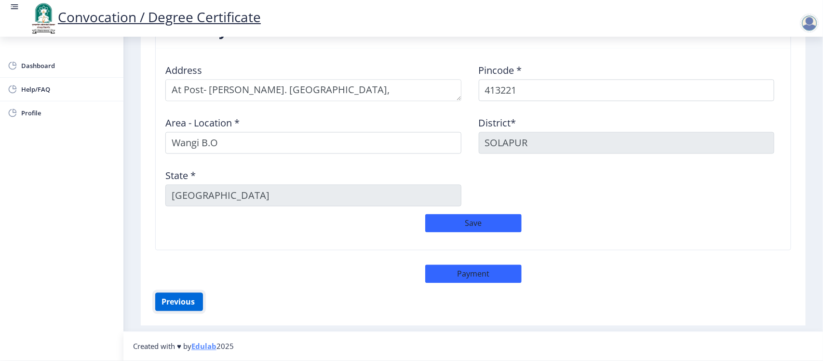
click at [182, 300] on button "Previous ‍" at bounding box center [179, 302] width 48 height 18
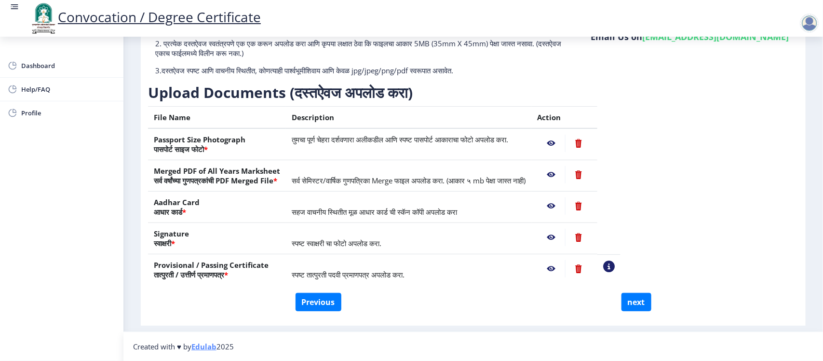
scroll to position [97, 0]
click at [592, 271] on nb-action at bounding box center [578, 268] width 27 height 17
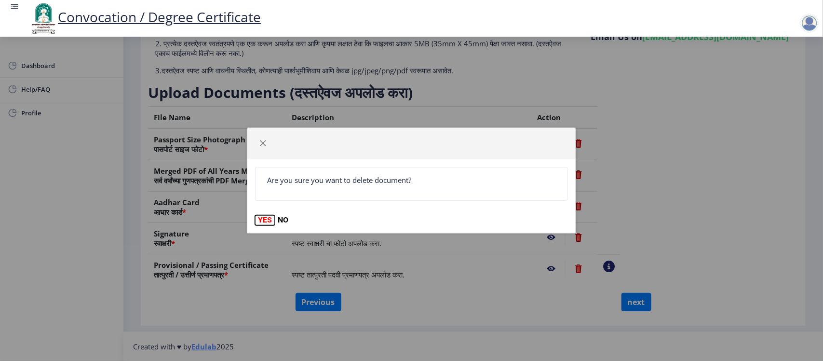
click at [262, 216] on button "YES" at bounding box center [265, 220] width 20 height 10
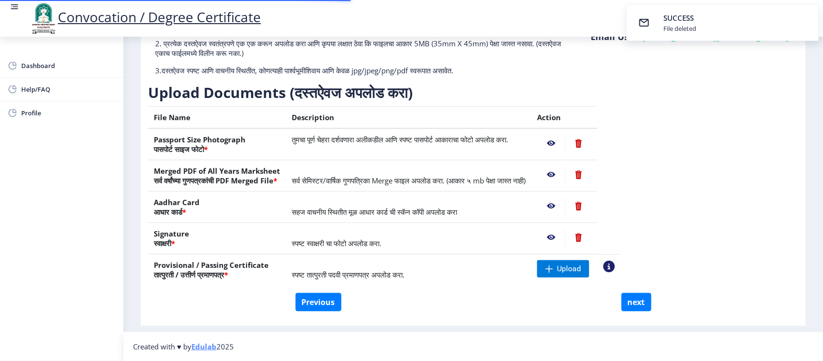
click at [592, 238] on nb-action at bounding box center [578, 237] width 27 height 17
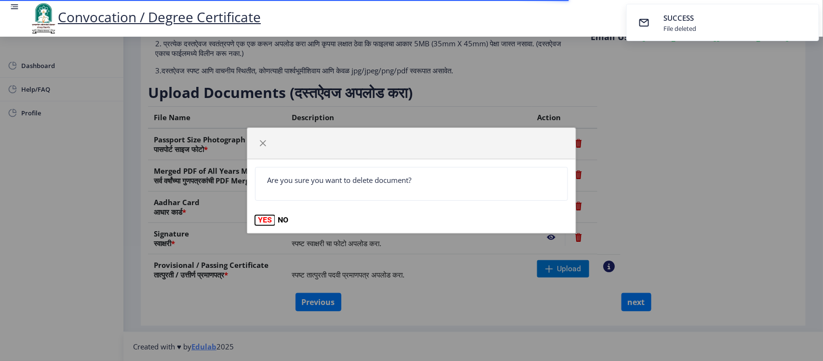
click at [268, 218] on button "YES" at bounding box center [265, 220] width 20 height 10
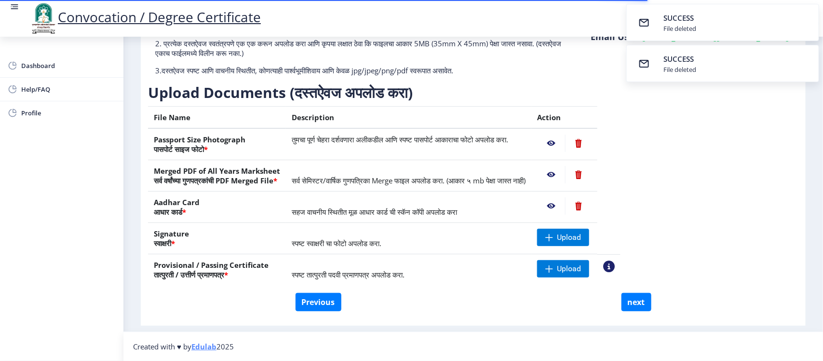
click at [592, 201] on nb-action at bounding box center [578, 205] width 27 height 17
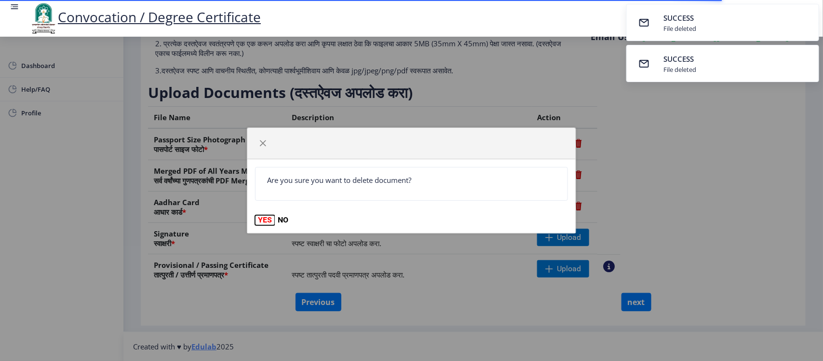
click at [266, 223] on button "YES" at bounding box center [265, 220] width 20 height 10
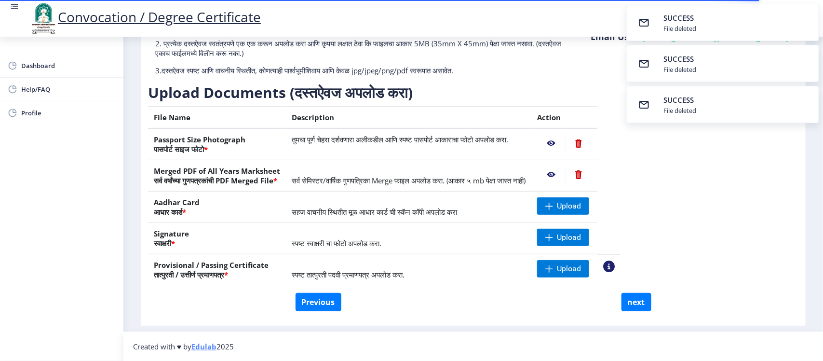
click at [592, 175] on nb-action at bounding box center [578, 174] width 27 height 17
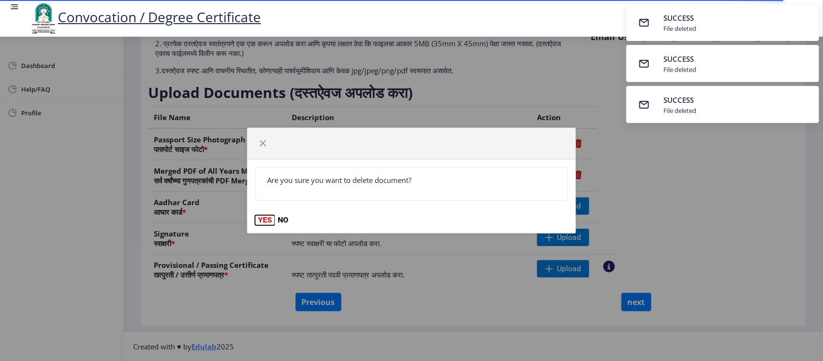
click at [266, 218] on button "YES" at bounding box center [265, 220] width 20 height 10
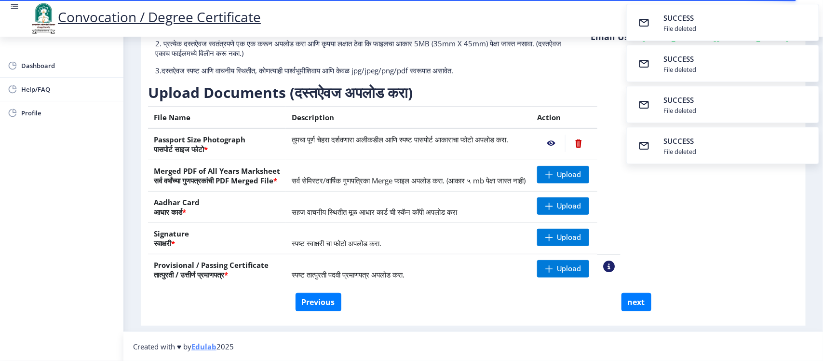
click at [592, 142] on nb-action at bounding box center [578, 143] width 27 height 17
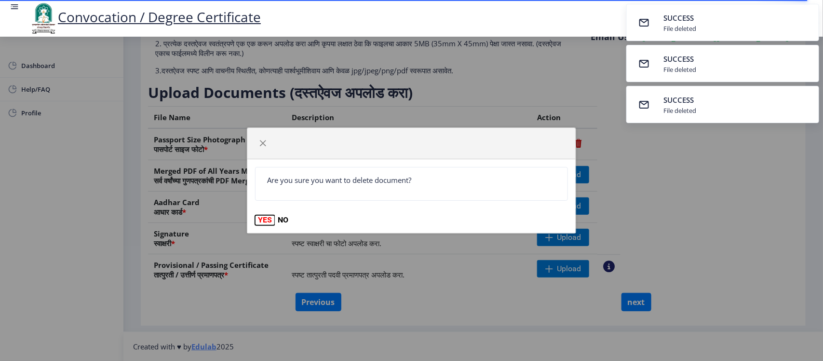
click at [265, 220] on button "YES" at bounding box center [265, 220] width 20 height 10
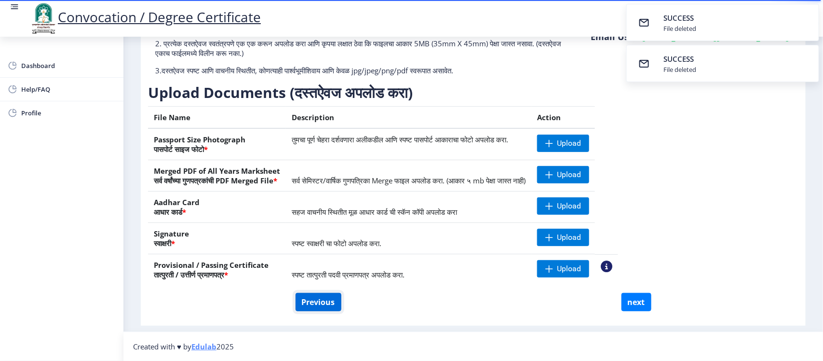
click at [314, 300] on button "Previous" at bounding box center [319, 302] width 46 height 18
select select "Regular"
select select "Clinical Psychology"
select select "2010"
select select "March"
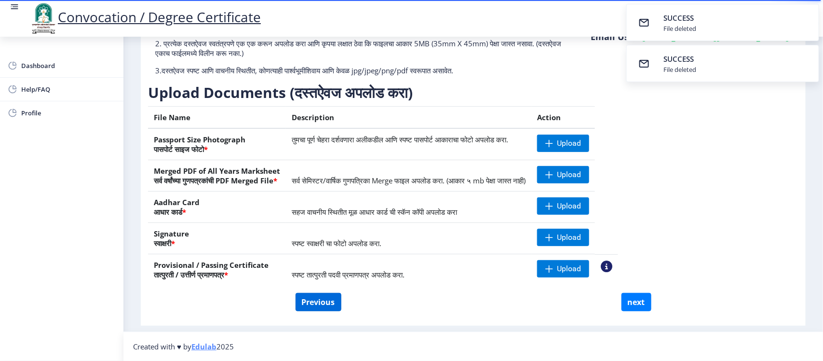
select select "FIRST CLASS WITH DISTINCTION"
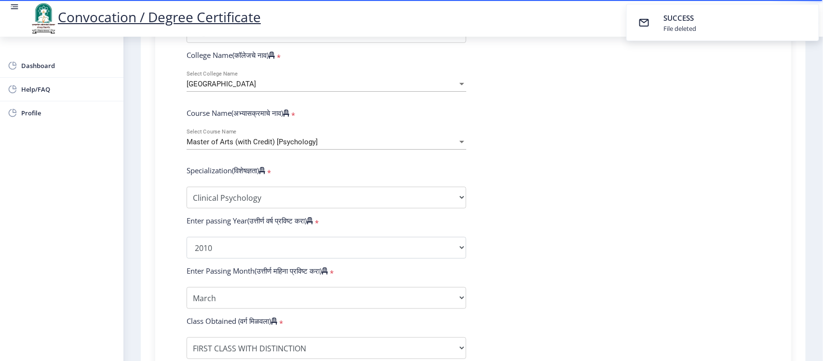
scroll to position [580, 0]
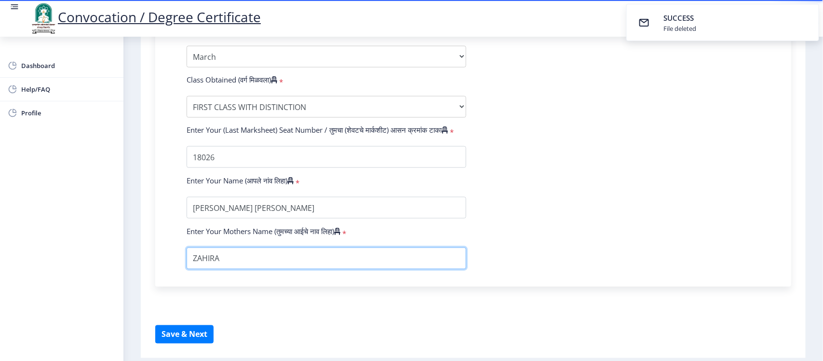
click at [237, 269] on input "textarea" at bounding box center [327, 258] width 280 height 22
type input "Z"
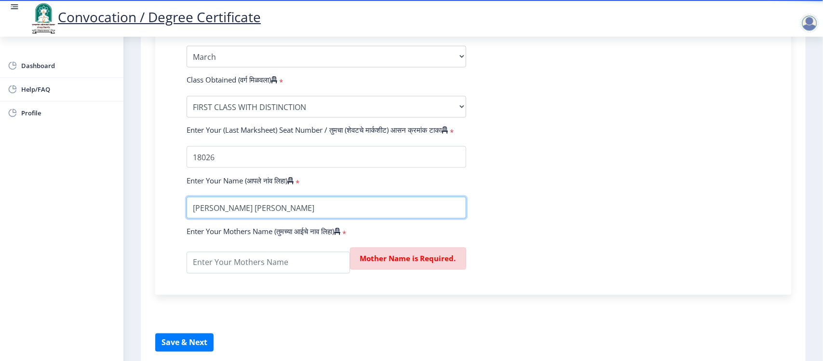
drag, startPoint x: 312, startPoint y: 215, endPoint x: 159, endPoint y: 221, distance: 153.0
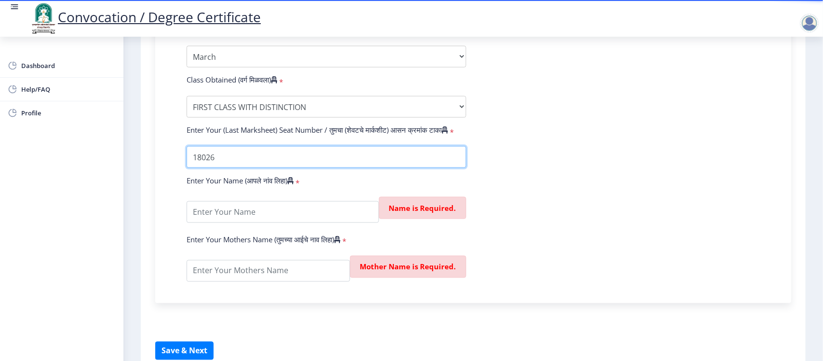
drag, startPoint x: 249, startPoint y: 166, endPoint x: 162, endPoint y: 160, distance: 87.5
click at [162, 162] on div "Enter Your PRN Number (तुमचा पीआरएन (कायम नोंदणी क्रमांक) एंटर करा) * Student T…" at bounding box center [473, 1] width 636 height 605
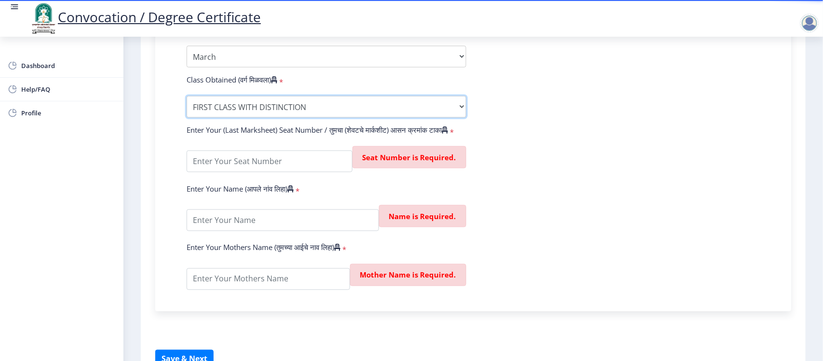
drag, startPoint x: 311, startPoint y: 117, endPoint x: 185, endPoint y: 123, distance: 126.5
click at [185, 118] on div "Enter Class Obtained FIRST CLASS WITH DISTINCTION FIRST CLASS HIGHER SECOND CLA…" at bounding box center [326, 107] width 294 height 22
click at [609, 138] on div "Enter Your (Last Marksheet) Seat Number / तुमचा (शेवटचे मार्कशीट) आसन क्रमांक ट…" at bounding box center [473, 132] width 588 height 14
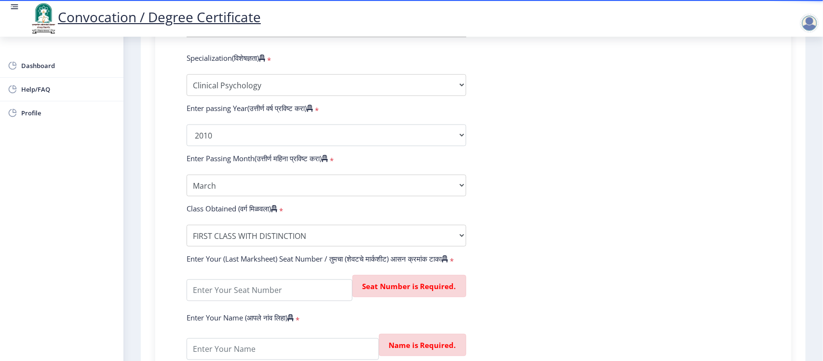
scroll to position [339, 0]
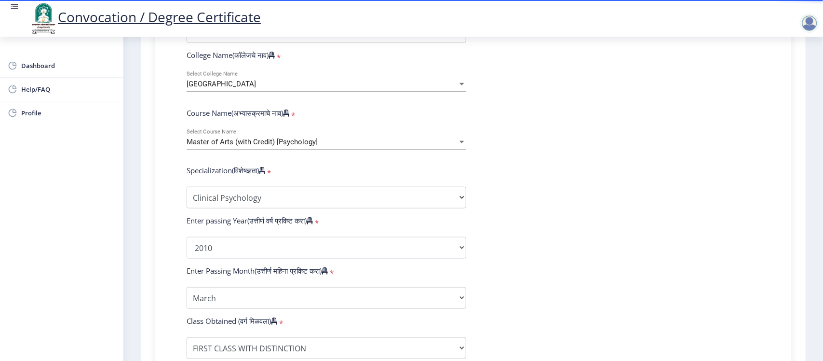
click at [317, 146] on div "Master of Arts (with Credit) [Psychology]" at bounding box center [322, 142] width 271 height 8
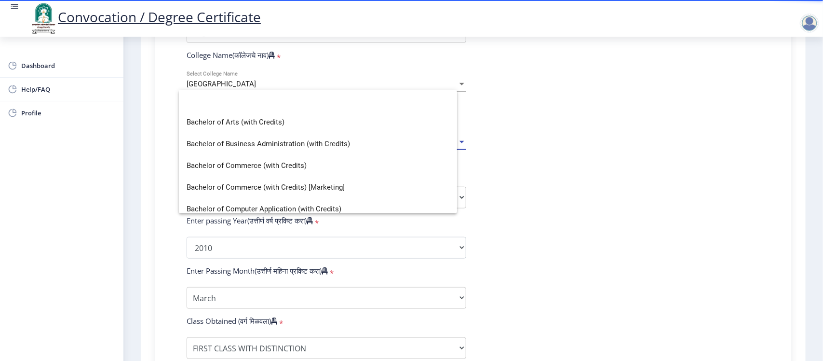
scroll to position [0, 0]
click at [601, 213] on div at bounding box center [411, 180] width 823 height 361
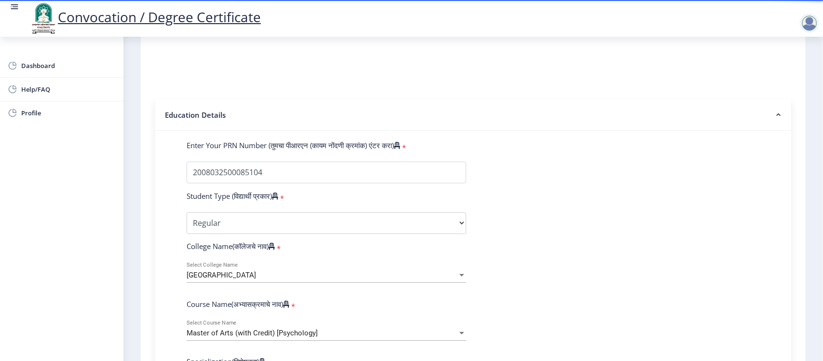
scroll to position [158, 0]
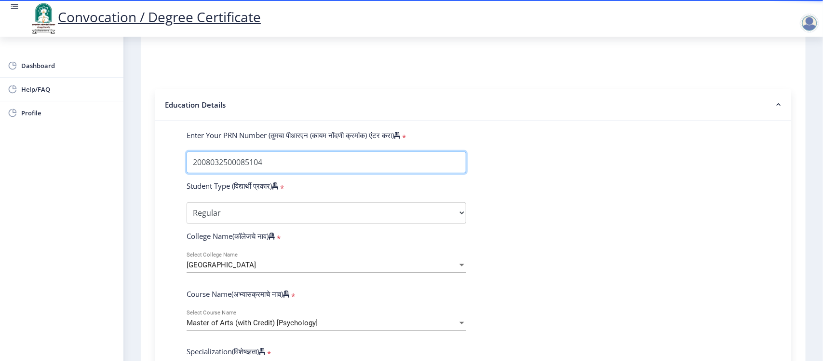
click at [280, 170] on input "Enter Your PRN Number (तुमचा पीआरएन (कायम नोंदणी क्रमांक) एंटर करा)" at bounding box center [327, 162] width 280 height 22
drag, startPoint x: 280, startPoint y: 170, endPoint x: 179, endPoint y: 177, distance: 100.5
click at [179, 173] on div at bounding box center [326, 162] width 294 height 22
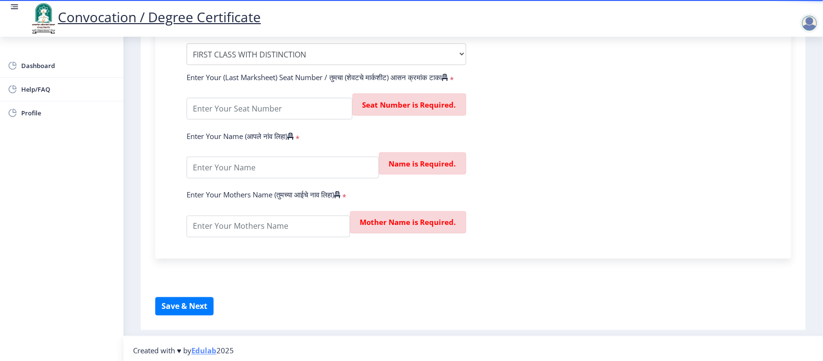
scroll to position [647, 0]
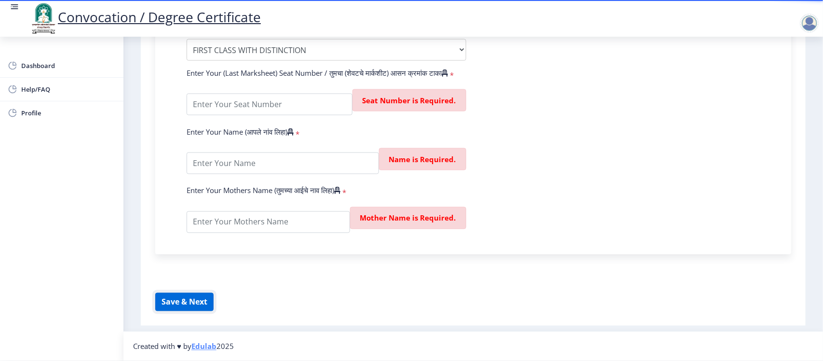
click at [184, 300] on button "Save & Next" at bounding box center [184, 302] width 58 height 18
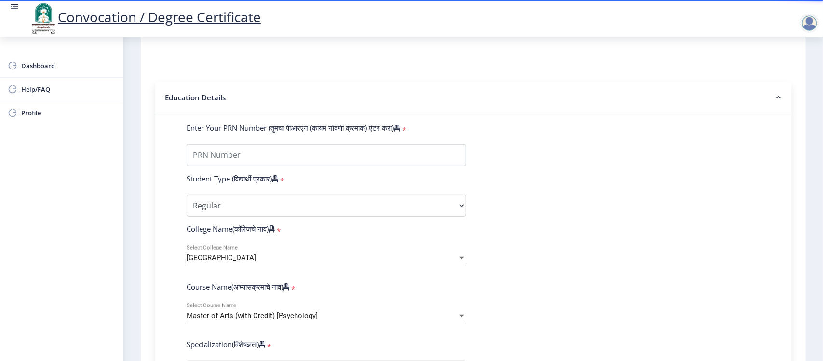
scroll to position [0, 0]
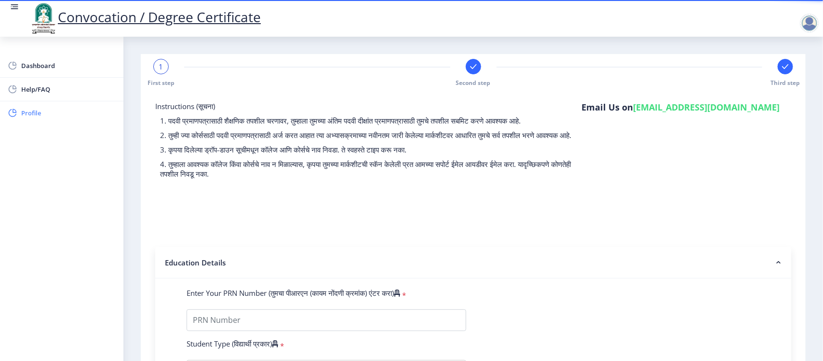
click at [35, 112] on span "Profile" at bounding box center [68, 113] width 95 height 12
select select "[DEMOGRAPHIC_DATA]"
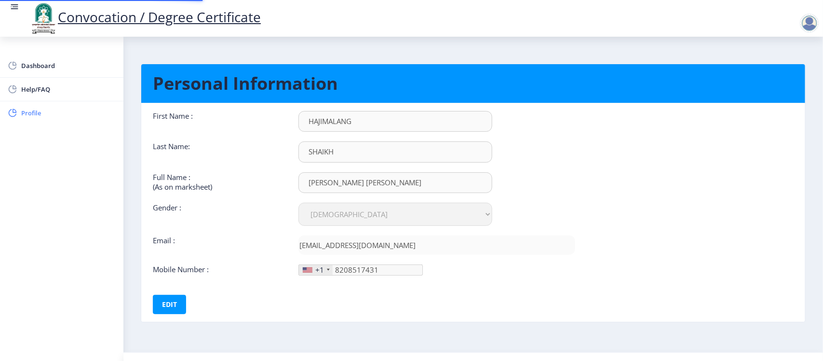
type input "[PHONE_NUMBER]"
click at [46, 68] on span "Dashboard" at bounding box center [68, 66] width 95 height 12
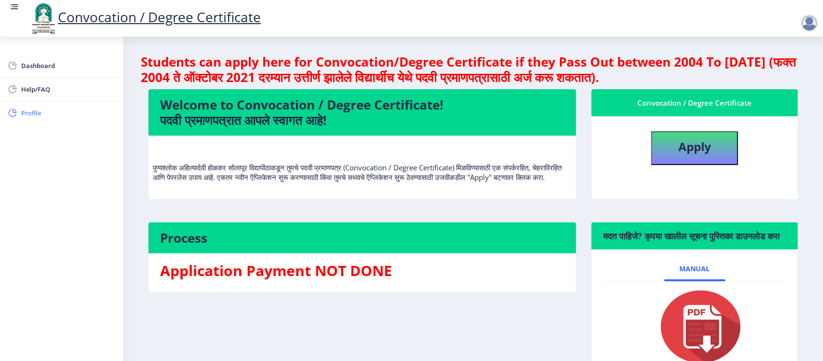
click at [36, 108] on span "Profile" at bounding box center [68, 113] width 95 height 12
select select "[DEMOGRAPHIC_DATA]"
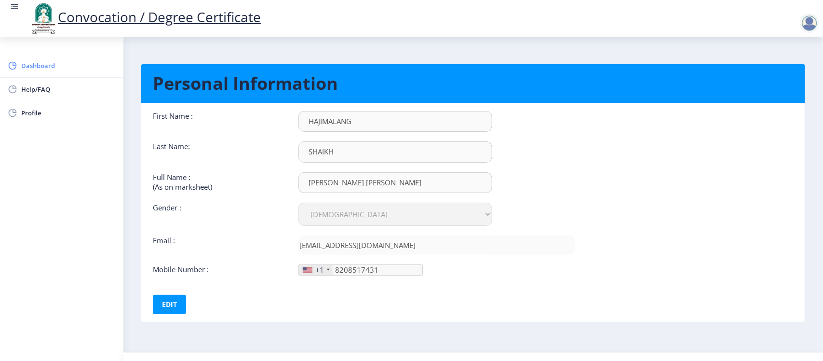
click at [63, 62] on span "Dashboard" at bounding box center [68, 66] width 95 height 12
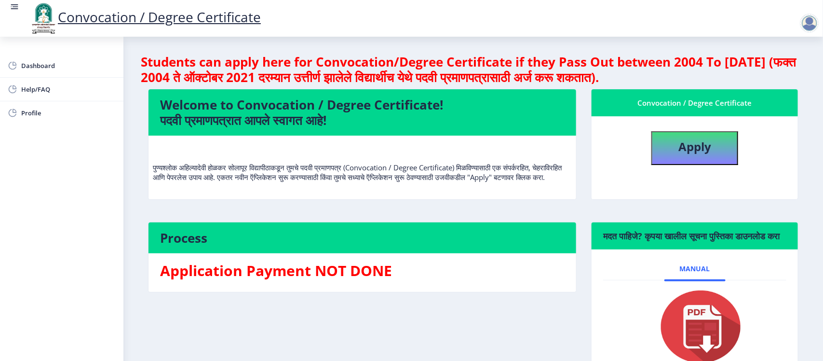
scroll to position [92, 0]
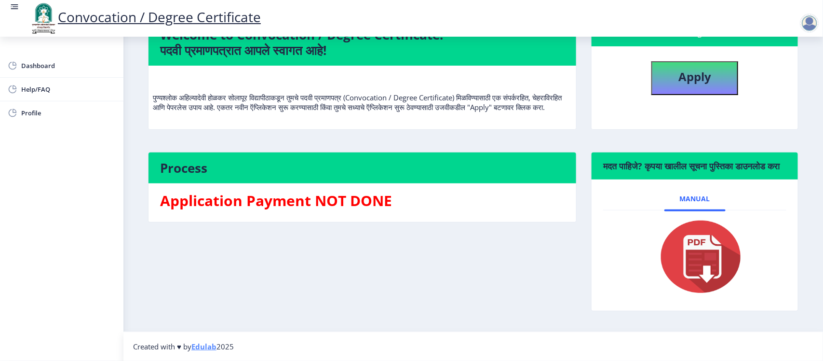
click at [15, 5] on rect at bounding box center [15, 7] width 10 height 10
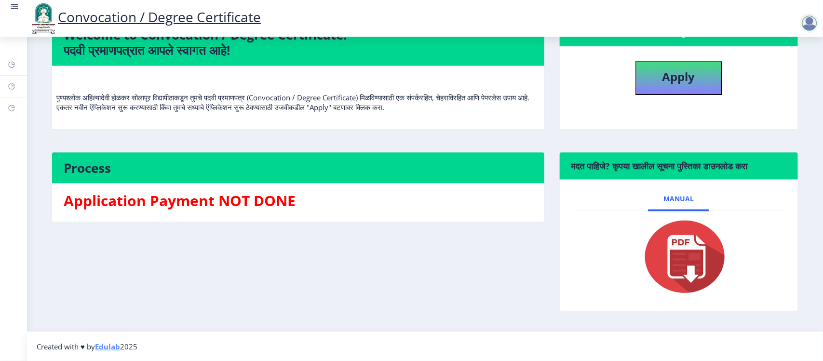
click at [15, 6] on rect at bounding box center [15, 7] width 10 height 10
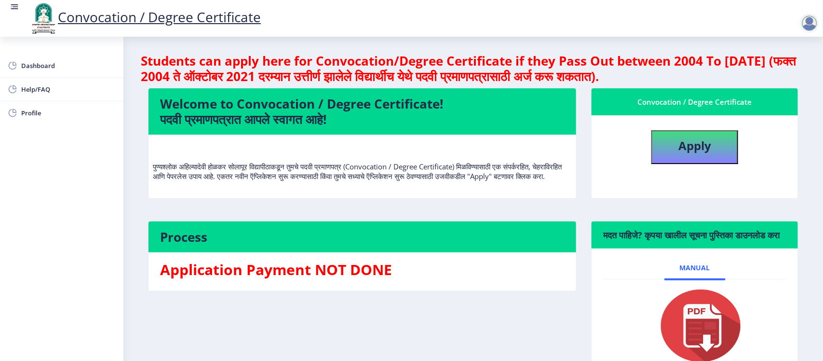
scroll to position [0, 0]
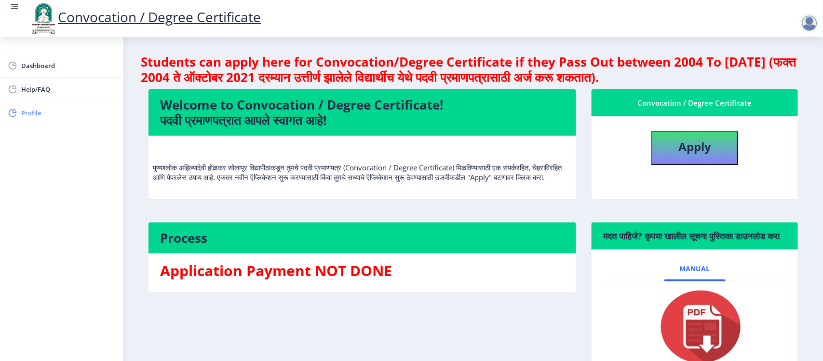
click at [30, 111] on span "Profile" at bounding box center [68, 113] width 95 height 12
select select
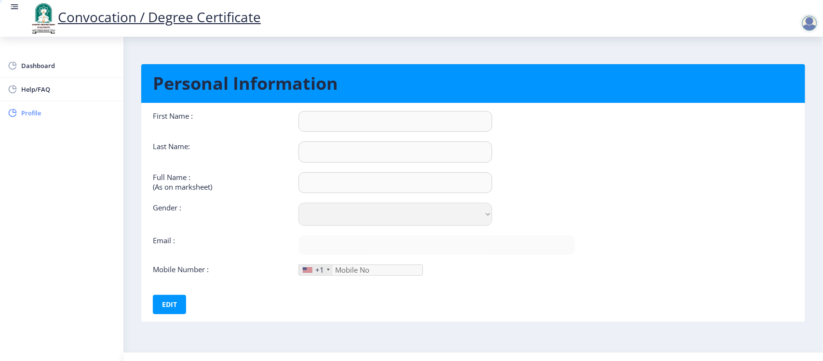
type input "HAJIMALANG"
type input "SHAIKH"
type input "[PERSON_NAME] [PERSON_NAME]"
select select "[DEMOGRAPHIC_DATA]"
type input "[EMAIL_ADDRESS][DOMAIN_NAME]"
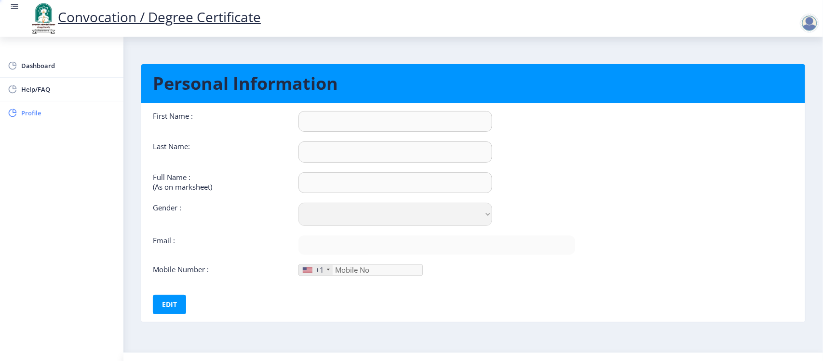
type input "8208517431"
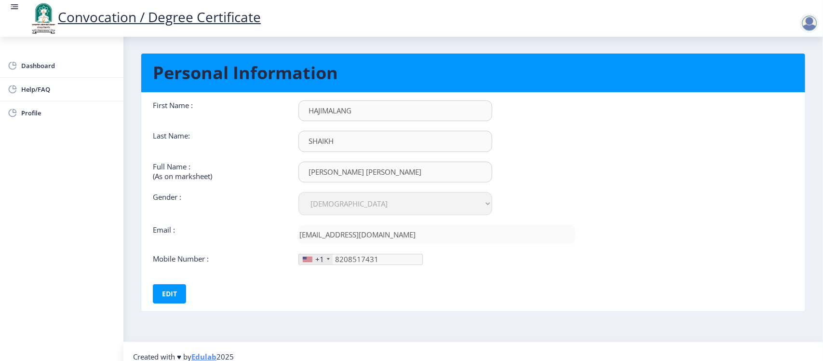
scroll to position [21, 0]
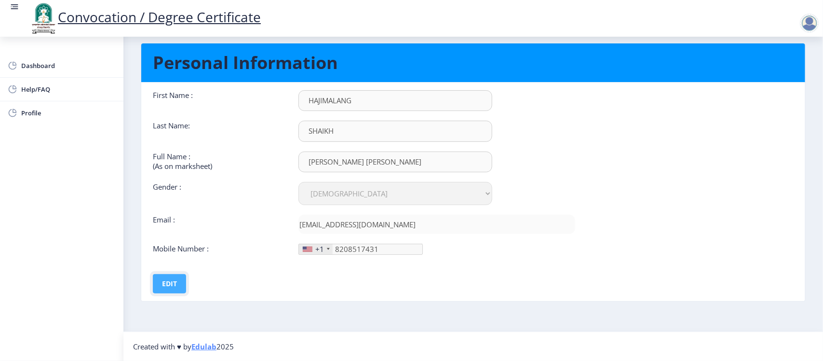
click at [174, 285] on button "Edit" at bounding box center [169, 283] width 33 height 19
click at [375, 302] on ngx-profile "Personal Information First Name : [GEOGRAPHIC_DATA] Last Name: [PERSON_NAME] Fu…" at bounding box center [473, 179] width 665 height 292
click at [182, 283] on button "Save" at bounding box center [176, 283] width 35 height 19
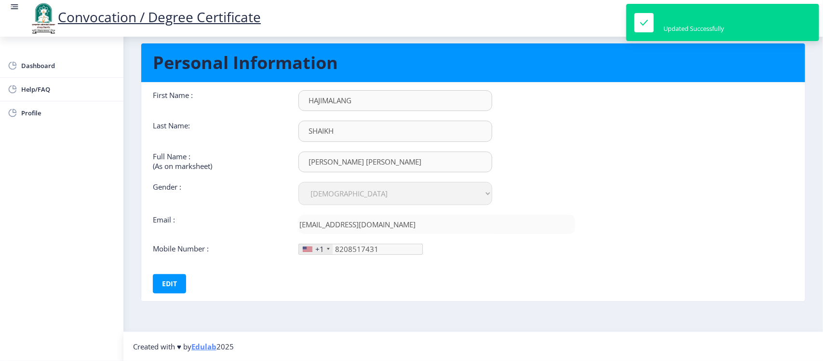
click at [613, 252] on nb-card-body "First Name : [GEOGRAPHIC_DATA] Last Name: [PERSON_NAME] Full Name : (As on mark…" at bounding box center [473, 191] width 679 height 218
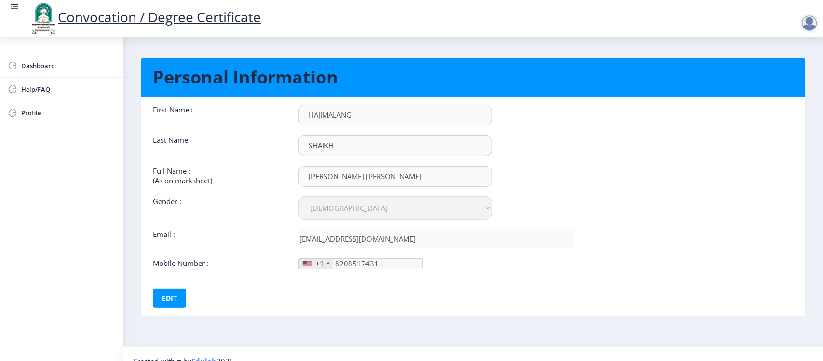
scroll to position [0, 0]
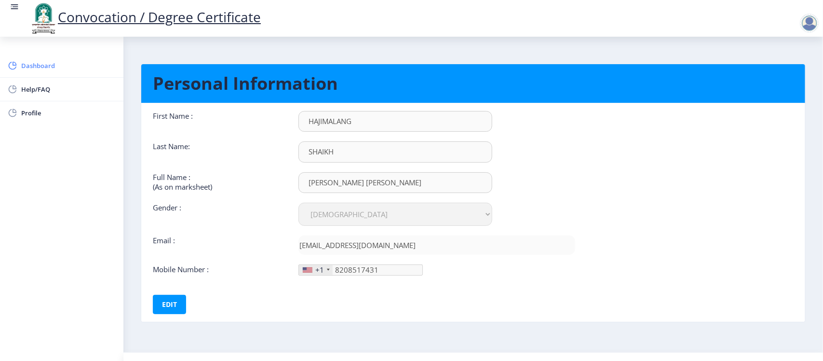
click at [37, 61] on span "Dashboard" at bounding box center [68, 66] width 95 height 12
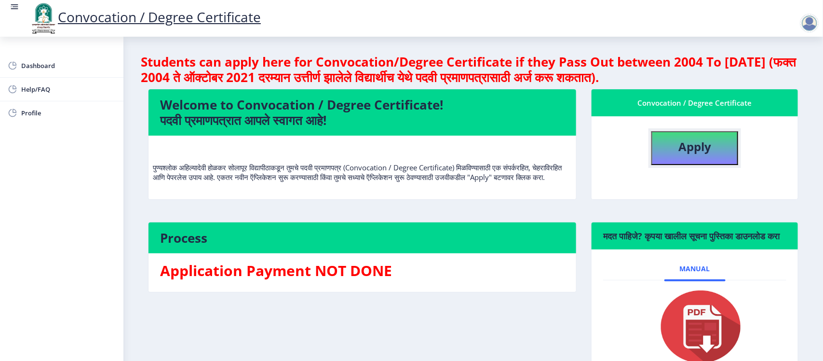
click at [672, 150] on button "Apply" at bounding box center [695, 148] width 87 height 34
select select "Regular"
select select "Clinical Psychology"
select select "2010"
select select "March"
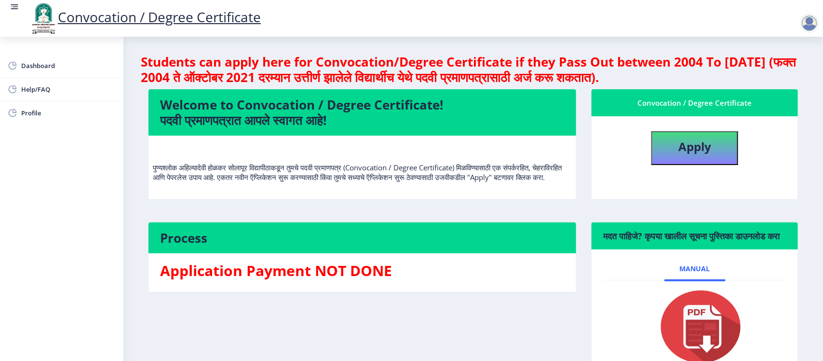
select select "FIRST CLASS WITH DISTINCTION"
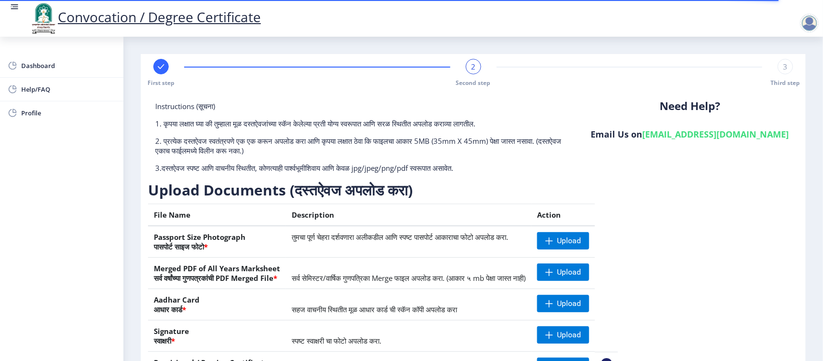
click at [165, 71] on div at bounding box center [160, 66] width 15 height 15
select select "Regular"
select select "Clinical Psychology"
select select "2010"
select select "March"
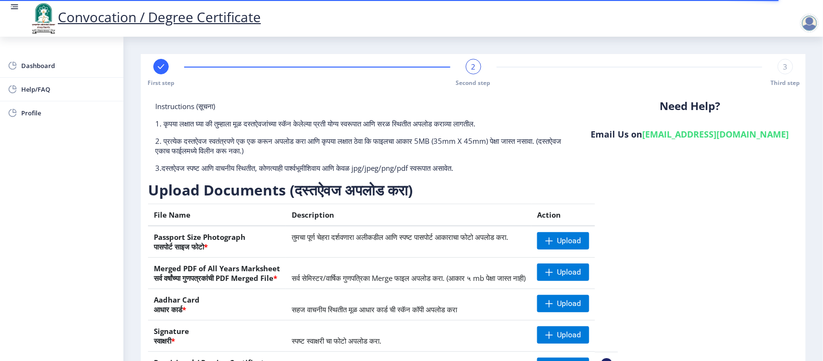
select select "FIRST CLASS WITH DISTINCTION"
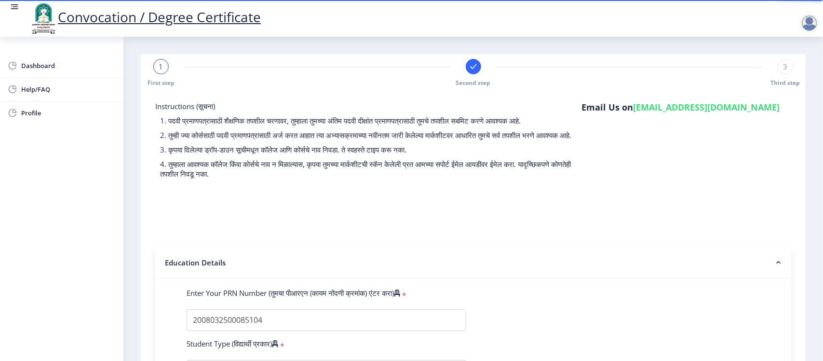
click at [167, 67] on div "1" at bounding box center [160, 66] width 15 height 15
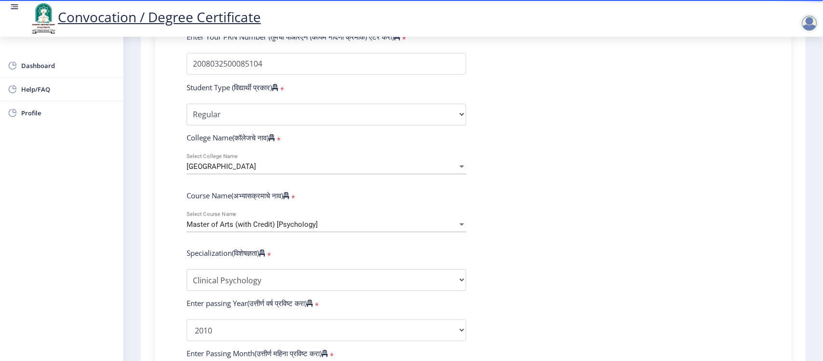
scroll to position [140, 0]
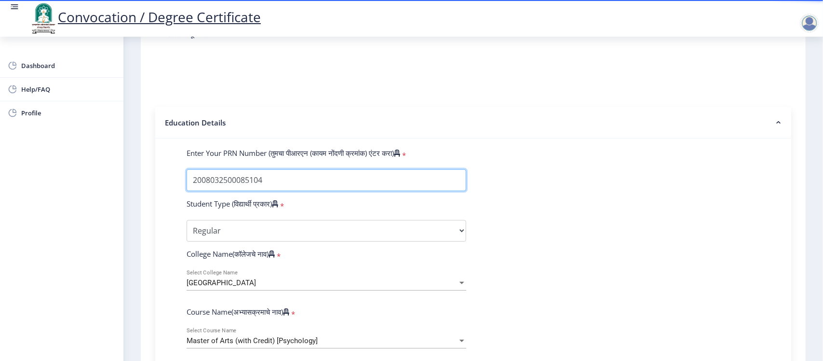
click at [271, 191] on input "Enter Your PRN Number (तुमचा पीआरएन (कायम नोंदणी क्रमांक) एंटर करा)" at bounding box center [327, 180] width 280 height 22
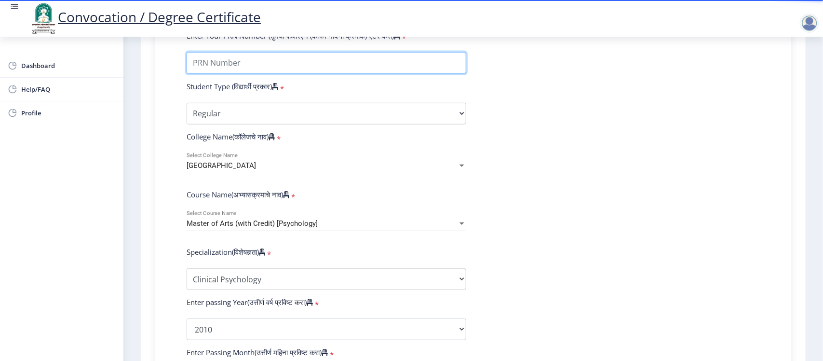
scroll to position [260, 0]
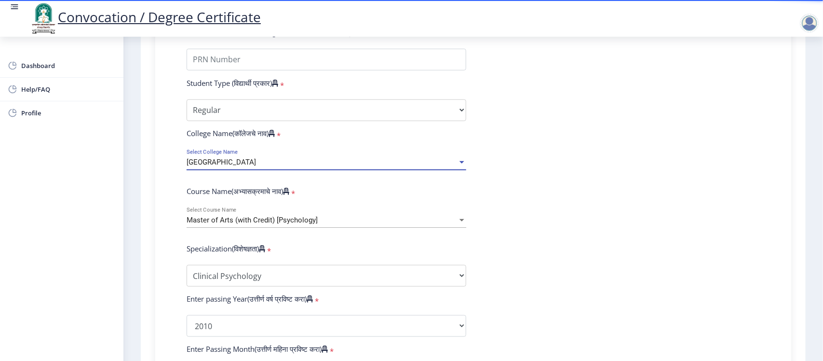
click at [237, 166] on span "[GEOGRAPHIC_DATA]" at bounding box center [221, 162] width 69 height 9
click at [242, 224] on span "Master of Arts (with Credit) [Psychology]" at bounding box center [252, 220] width 131 height 9
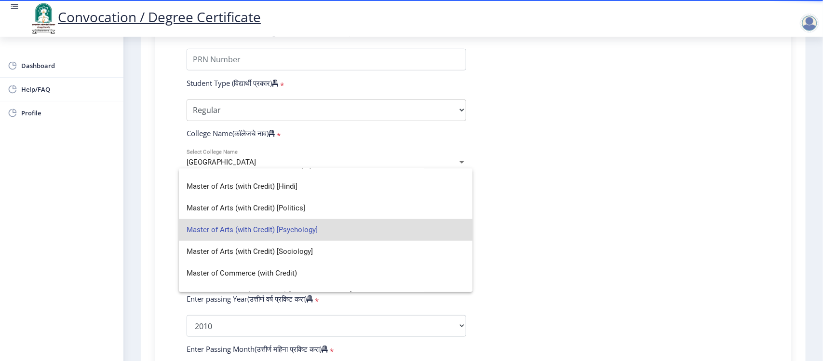
scroll to position [0, 0]
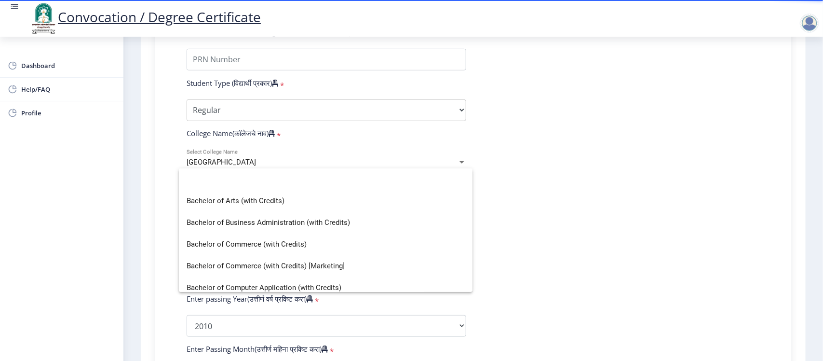
click at [676, 216] on div at bounding box center [411, 180] width 823 height 361
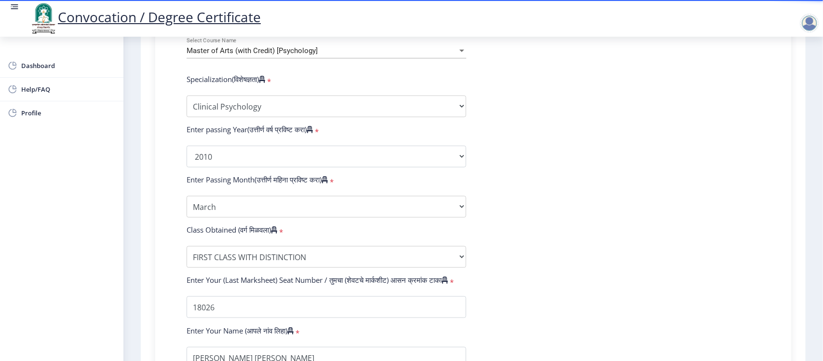
scroll to position [622, 0]
